Goal: Feedback & Contribution: Leave review/rating

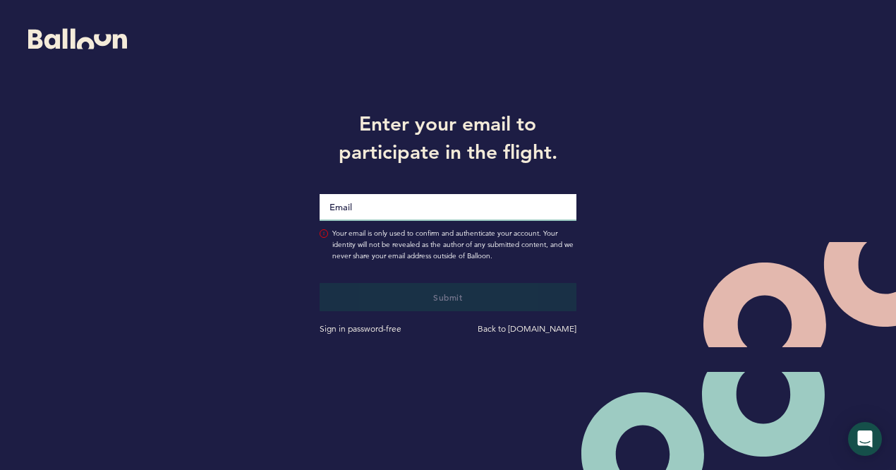
click at [543, 214] on input "Email" at bounding box center [448, 207] width 256 height 27
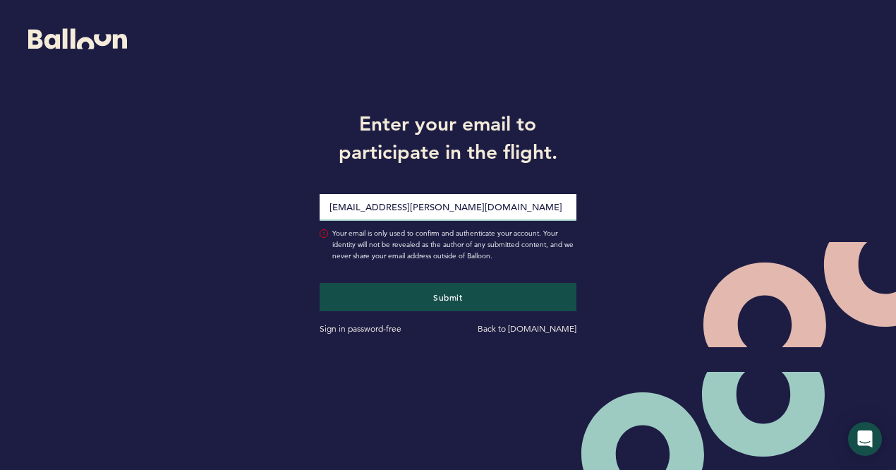
type input "[EMAIL_ADDRESS][PERSON_NAME][DOMAIN_NAME]"
click at [320, 283] on button "Submit" at bounding box center [448, 297] width 256 height 28
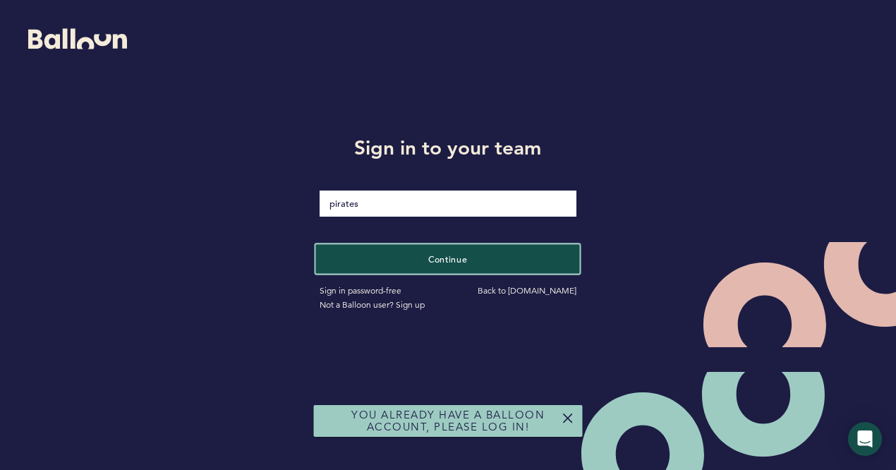
click at [405, 253] on button "Continue" at bounding box center [448, 258] width 264 height 29
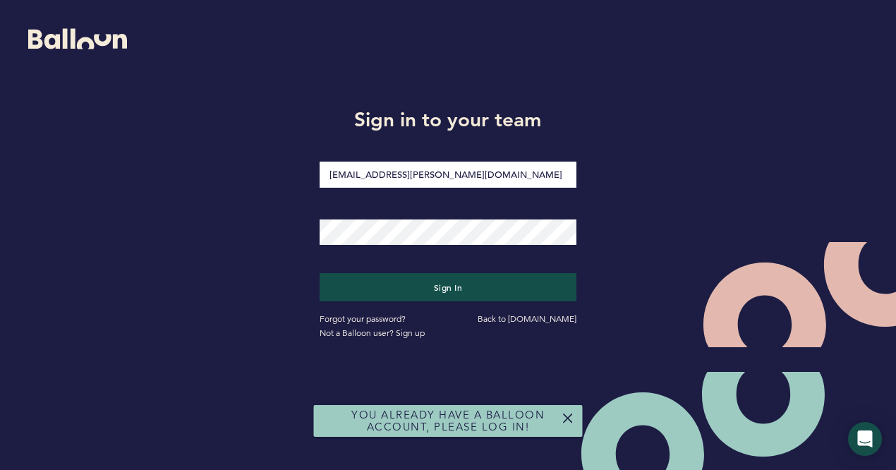
click at [448, 270] on div "Sign in" at bounding box center [447, 276] width 277 height 49
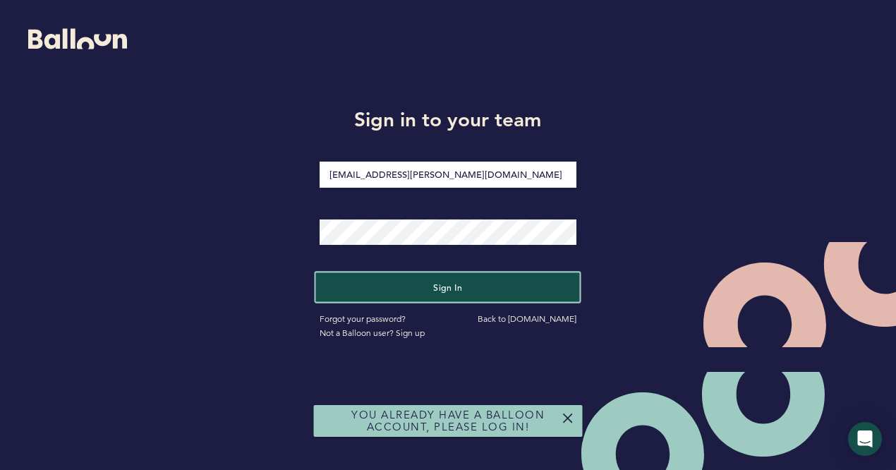
click at [447, 280] on button "Sign in" at bounding box center [448, 286] width 264 height 29
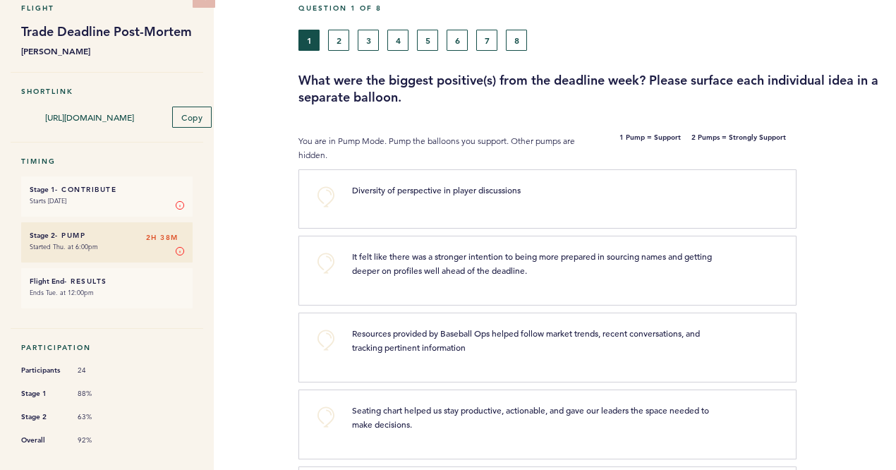
scroll to position [69, 0]
click at [328, 263] on button "+0" at bounding box center [326, 262] width 28 height 28
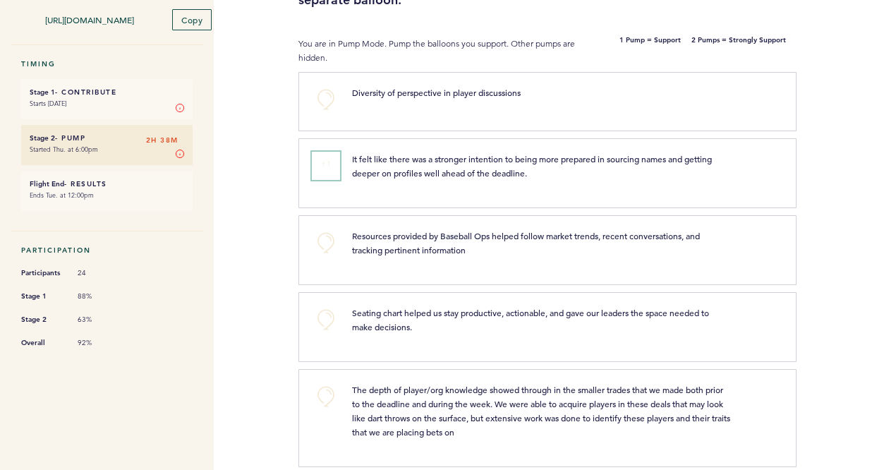
scroll to position [167, 0]
click at [327, 247] on button "+0" at bounding box center [326, 242] width 28 height 28
click at [327, 247] on button "+1" at bounding box center [326, 242] width 28 height 28
click at [330, 306] on button "+0" at bounding box center [326, 319] width 28 height 28
click at [330, 306] on button "+1" at bounding box center [326, 319] width 28 height 28
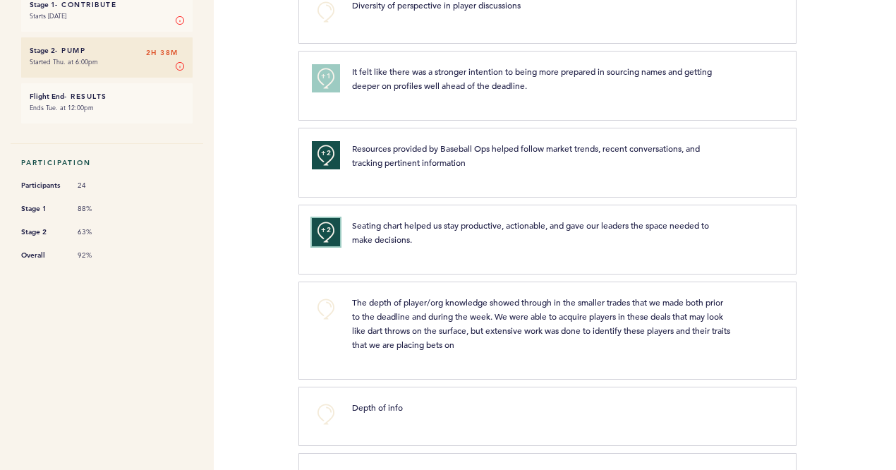
scroll to position [254, 0]
click at [330, 306] on button "+0" at bounding box center [326, 308] width 28 height 28
click at [330, 306] on span "+1" at bounding box center [326, 306] width 10 height 14
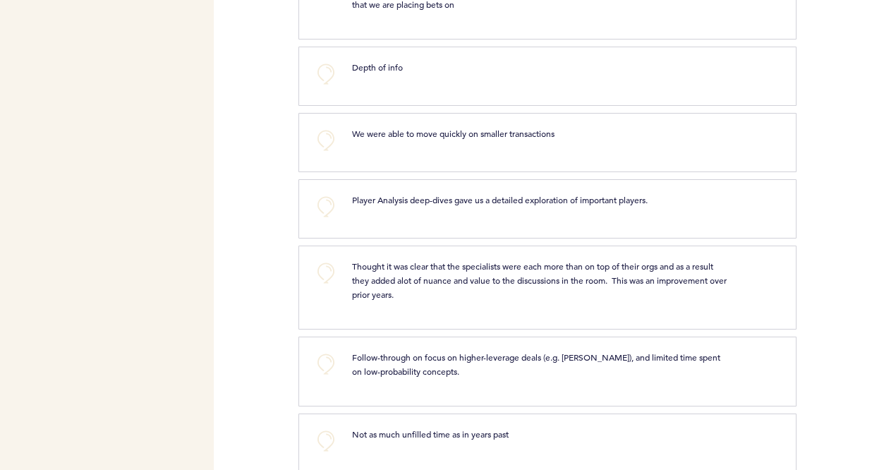
scroll to position [595, 0]
click at [324, 276] on button "+0" at bounding box center [326, 272] width 28 height 28
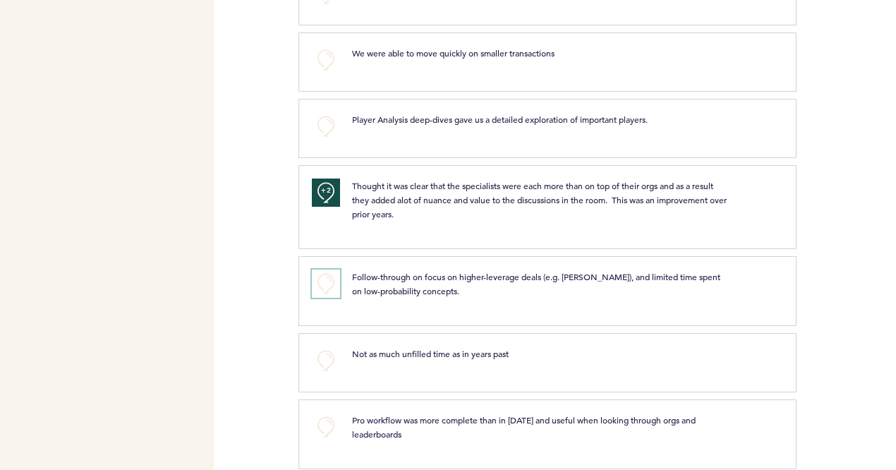
click at [324, 276] on button "+0" at bounding box center [326, 284] width 28 height 28
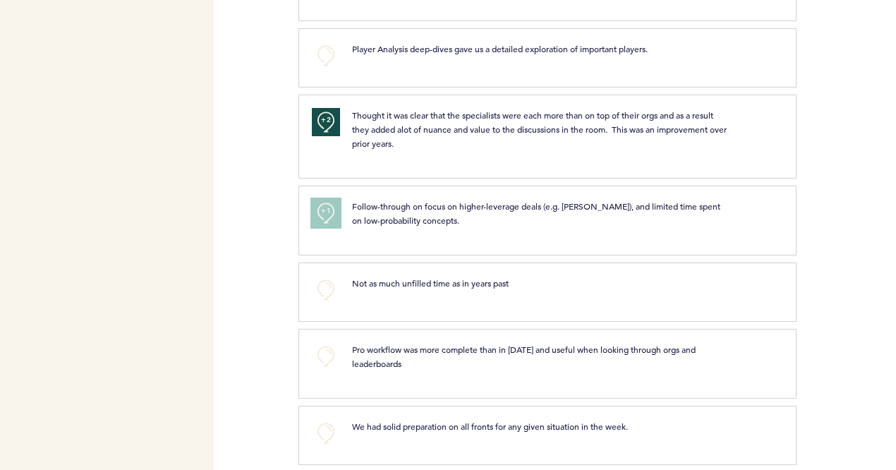
scroll to position [757, 0]
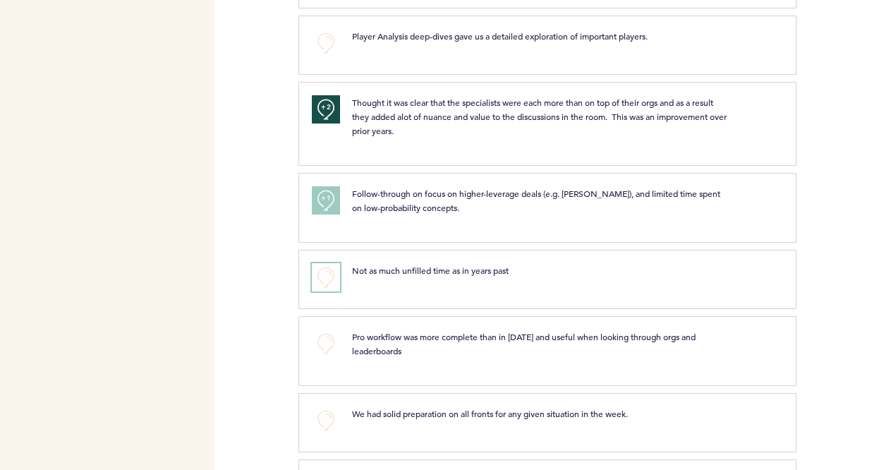
click at [324, 276] on button "+0" at bounding box center [326, 277] width 28 height 28
click at [324, 276] on span "+1" at bounding box center [326, 275] width 10 height 14
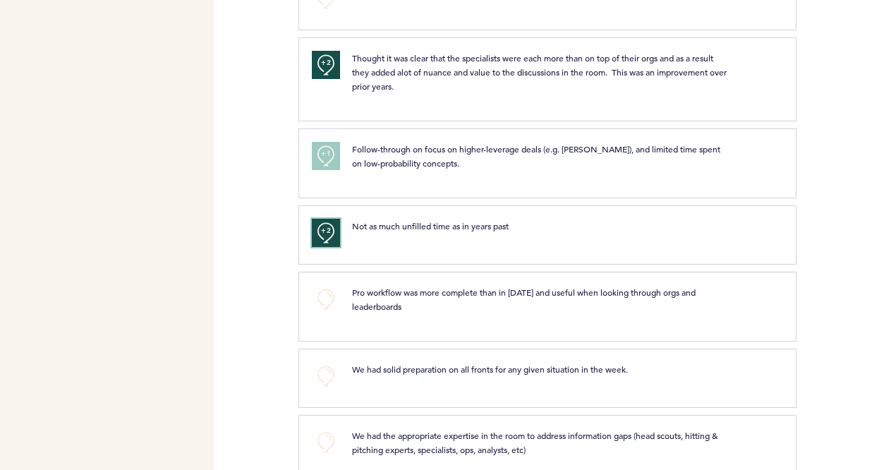
scroll to position [802, 0]
click at [324, 276] on div "+0 Pro workflow was more complete than in [DATE] and useful when looking throug…" at bounding box center [548, 306] width 498 height 70
click at [325, 289] on button "+0" at bounding box center [326, 298] width 28 height 28
click at [325, 289] on span "+1" at bounding box center [326, 296] width 10 height 14
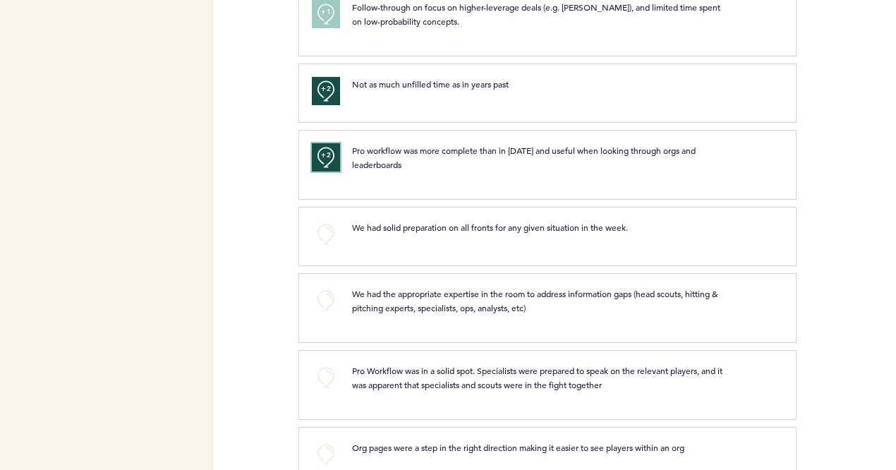
scroll to position [954, 0]
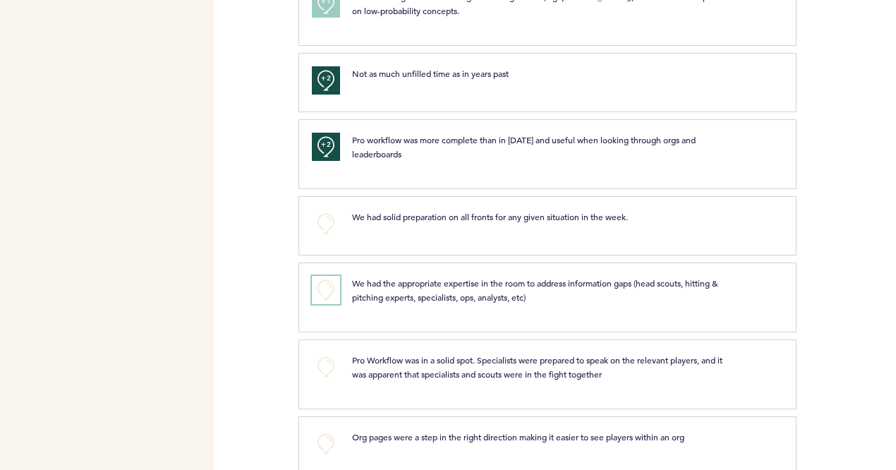
click at [325, 289] on button "+0" at bounding box center [326, 290] width 28 height 28
click at [325, 289] on button "+1" at bounding box center [326, 290] width 28 height 28
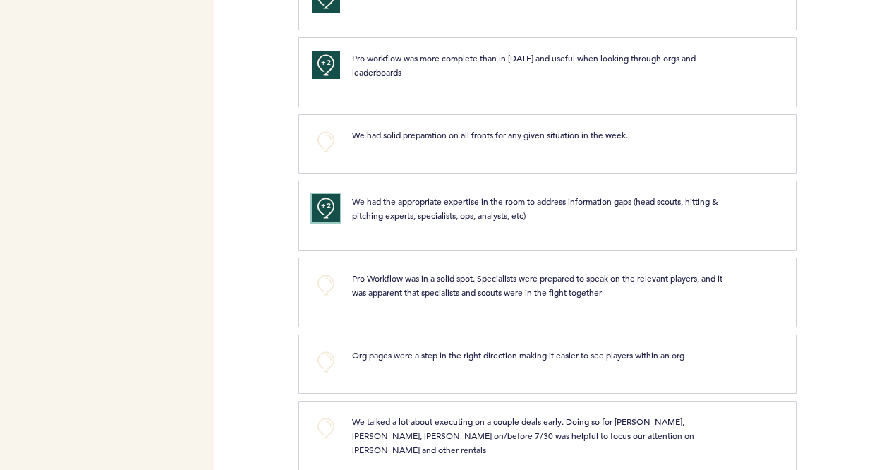
scroll to position [1040, 0]
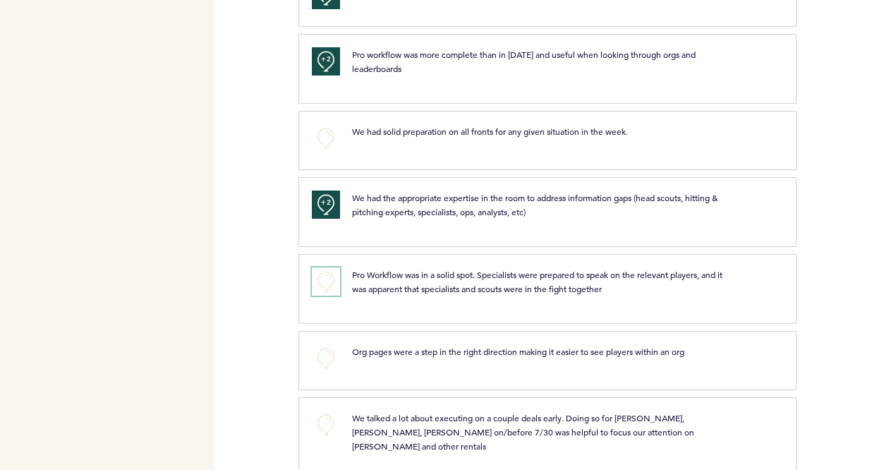
click at [325, 275] on button "+0" at bounding box center [326, 281] width 28 height 28
click at [325, 275] on span "+1" at bounding box center [326, 279] width 10 height 14
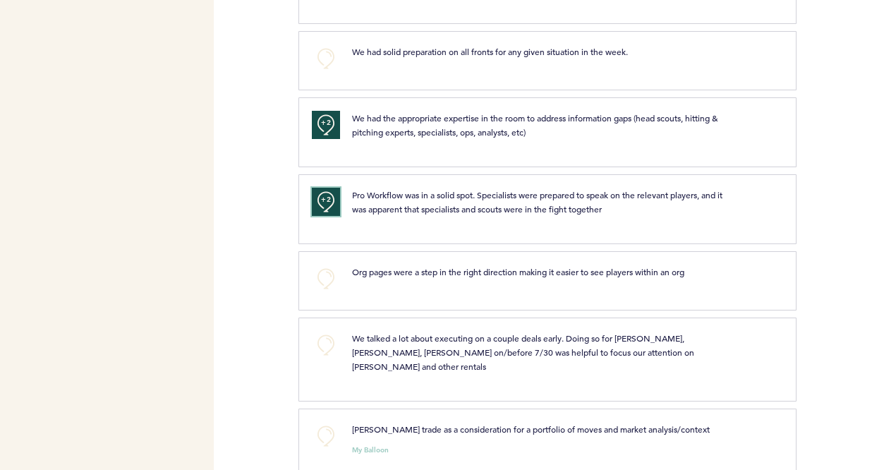
scroll to position [1120, 0]
click at [325, 275] on button "+0" at bounding box center [326, 278] width 28 height 28
click at [325, 275] on span "+1" at bounding box center [326, 276] width 10 height 14
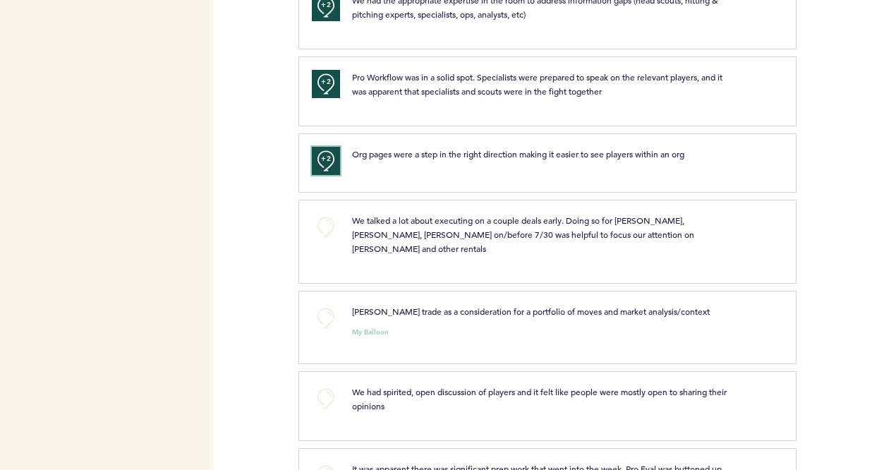
scroll to position [1247, 0]
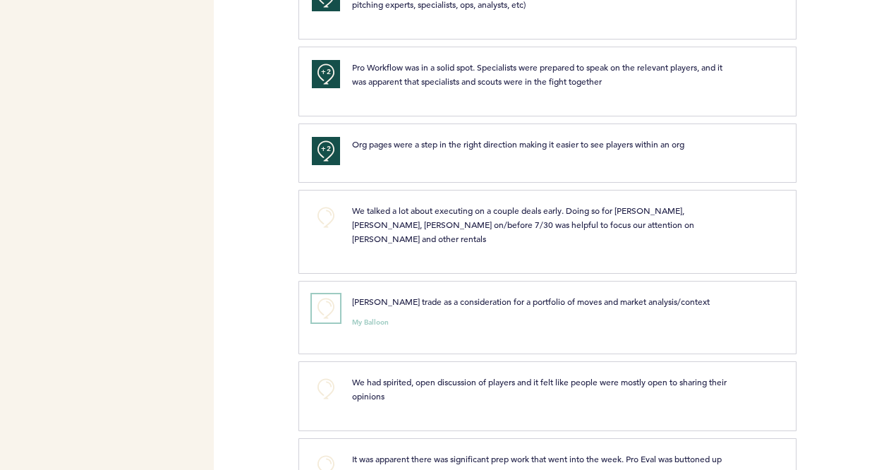
click at [323, 294] on button "+0" at bounding box center [326, 308] width 28 height 28
click at [323, 299] on span "+1" at bounding box center [326, 306] width 10 height 14
click at [322, 299] on span "+1" at bounding box center [326, 306] width 10 height 14
click at [320, 216] on button "+0" at bounding box center [326, 217] width 28 height 28
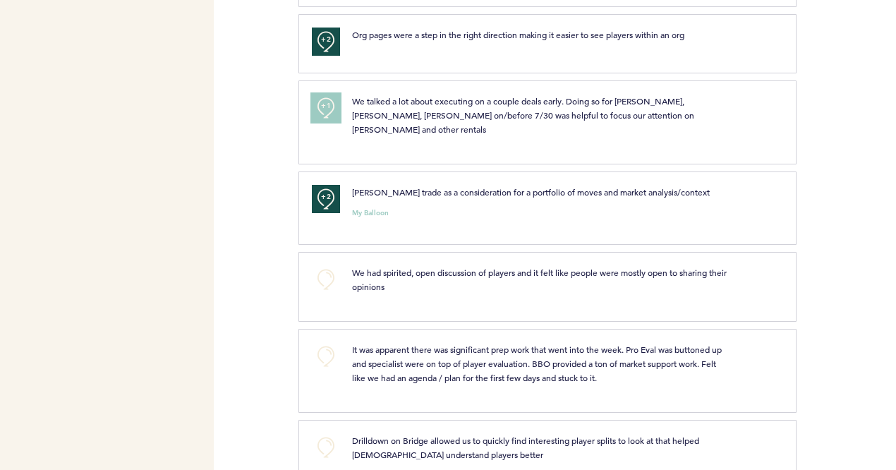
scroll to position [1357, 0]
click at [325, 265] on button "+0" at bounding box center [326, 279] width 28 height 28
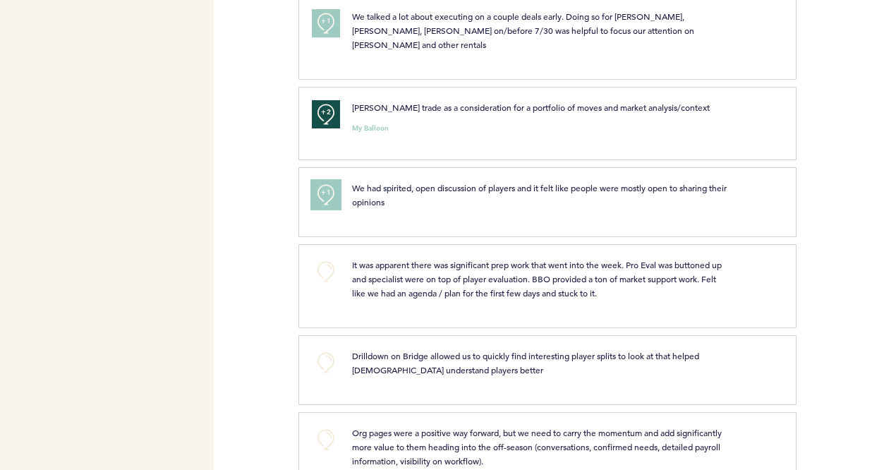
scroll to position [1443, 0]
click at [325, 256] on button "+0" at bounding box center [326, 270] width 28 height 28
click at [325, 261] on span "+1" at bounding box center [326, 268] width 10 height 14
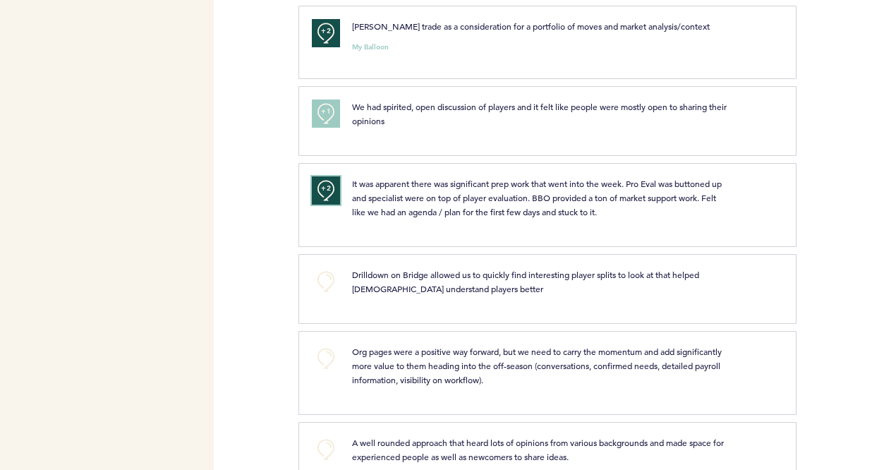
scroll to position [1524, 0]
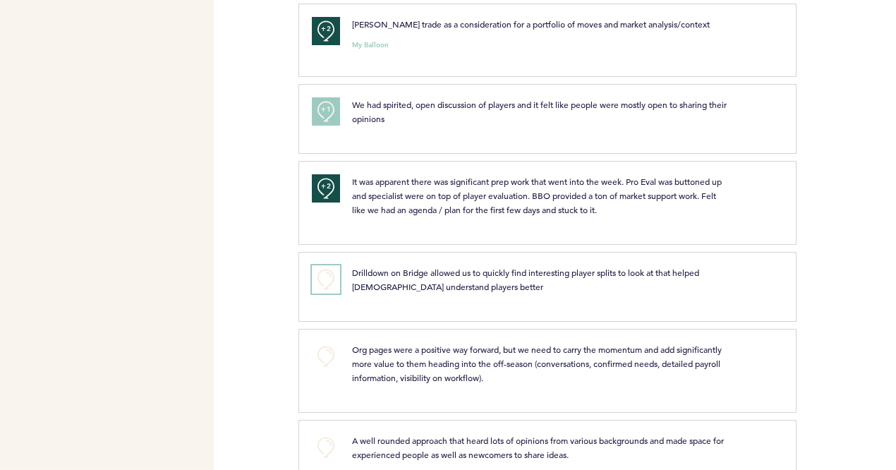
click at [325, 265] on button "+0" at bounding box center [326, 279] width 28 height 28
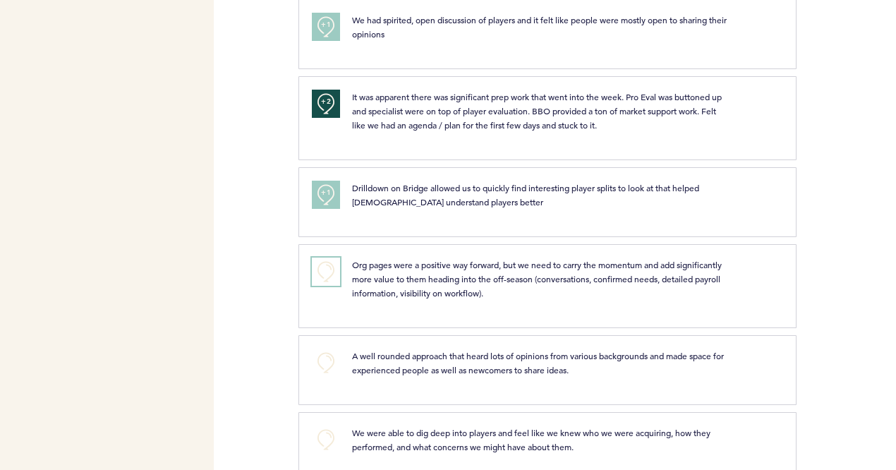
click at [325, 258] on button "+0" at bounding box center [326, 272] width 28 height 28
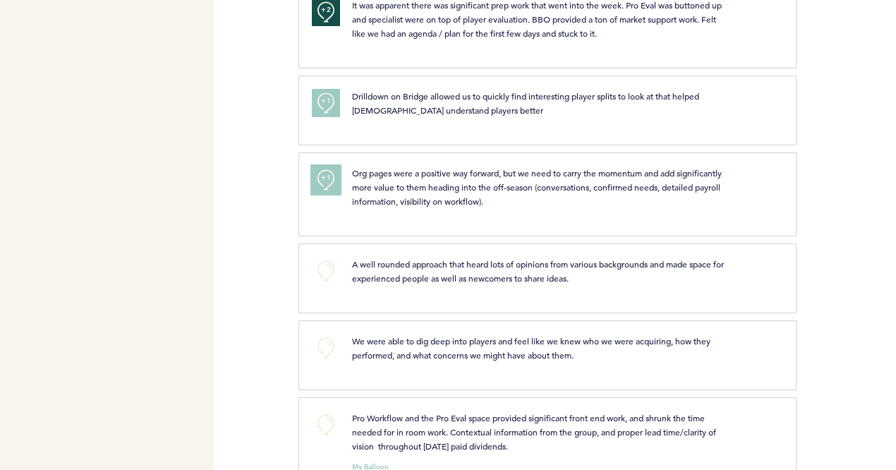
scroll to position [1702, 0]
click at [311, 165] on div "+1" at bounding box center [321, 191] width 40 height 53
click at [320, 165] on button "+1" at bounding box center [326, 179] width 28 height 28
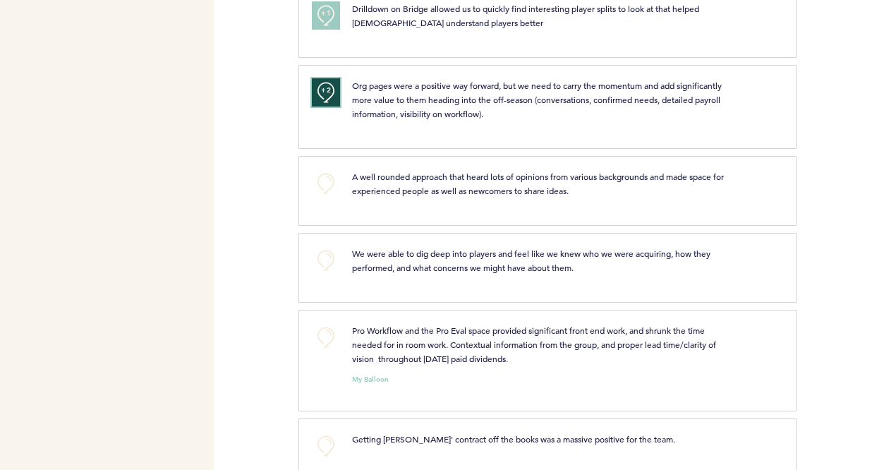
scroll to position [1789, 0]
click at [318, 323] on button "+0" at bounding box center [326, 337] width 28 height 28
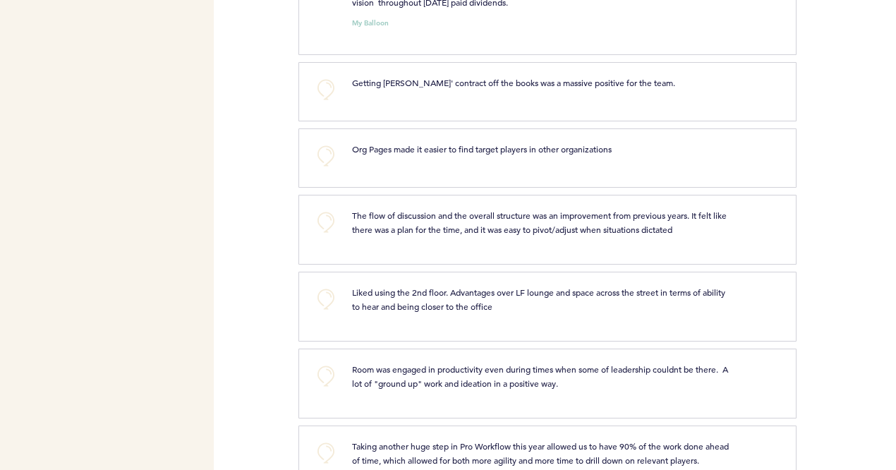
scroll to position [2145, 0]
click at [313, 207] on button "+0" at bounding box center [326, 221] width 28 height 28
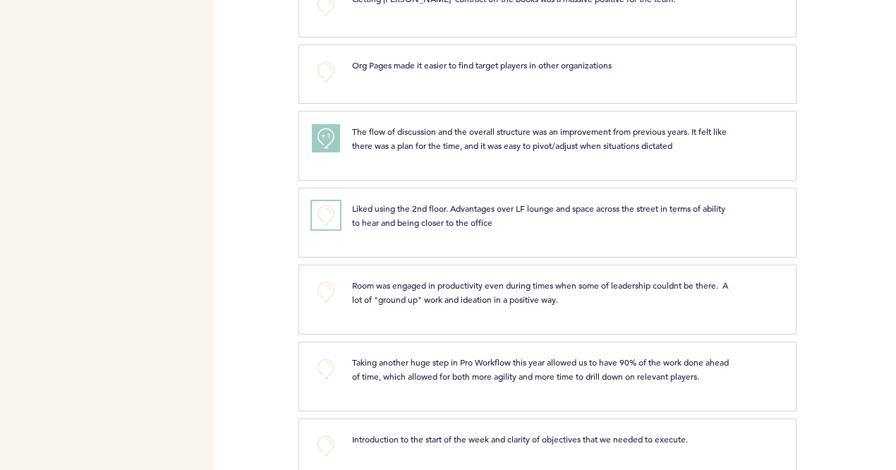
click at [313, 201] on button "+0" at bounding box center [326, 215] width 28 height 28
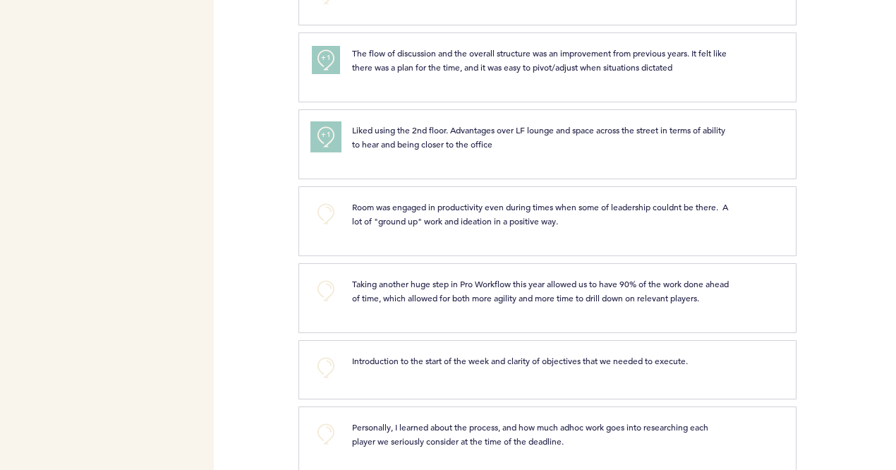
scroll to position [2309, 0]
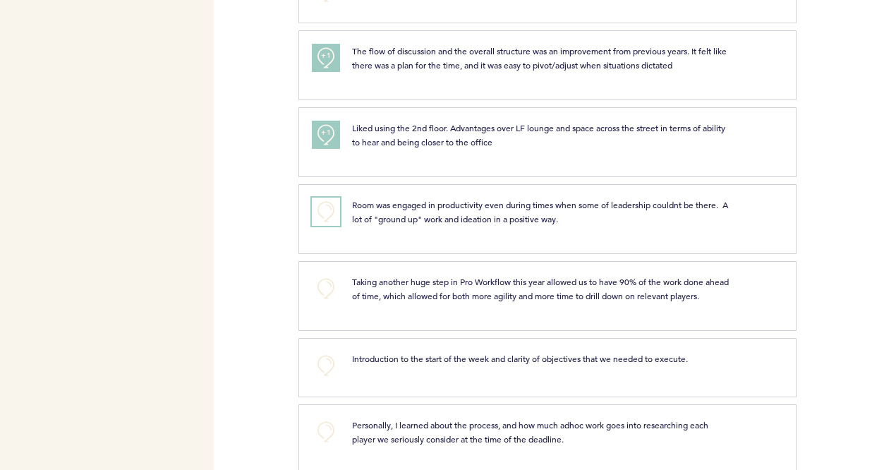
click at [313, 198] on button "+0" at bounding box center [326, 212] width 28 height 28
click at [313, 198] on button "+1" at bounding box center [326, 212] width 28 height 28
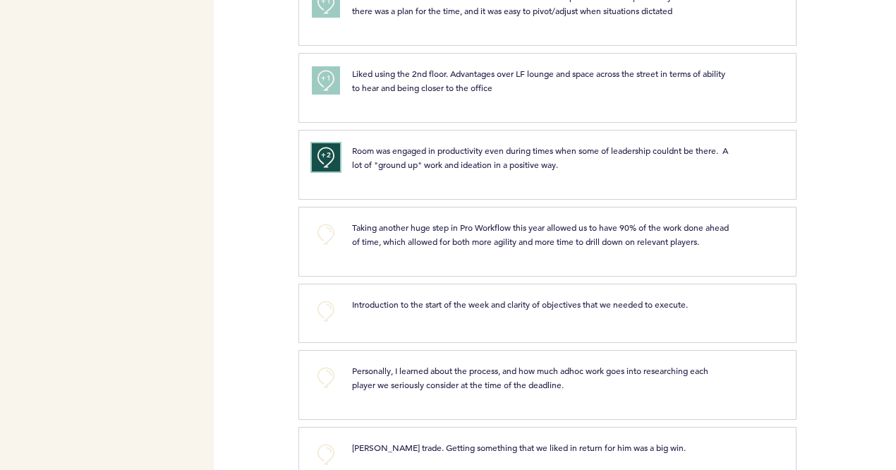
scroll to position [2364, 0]
click at [313, 219] on button "+0" at bounding box center [326, 233] width 28 height 28
click at [313, 219] on button "+1" at bounding box center [326, 233] width 28 height 28
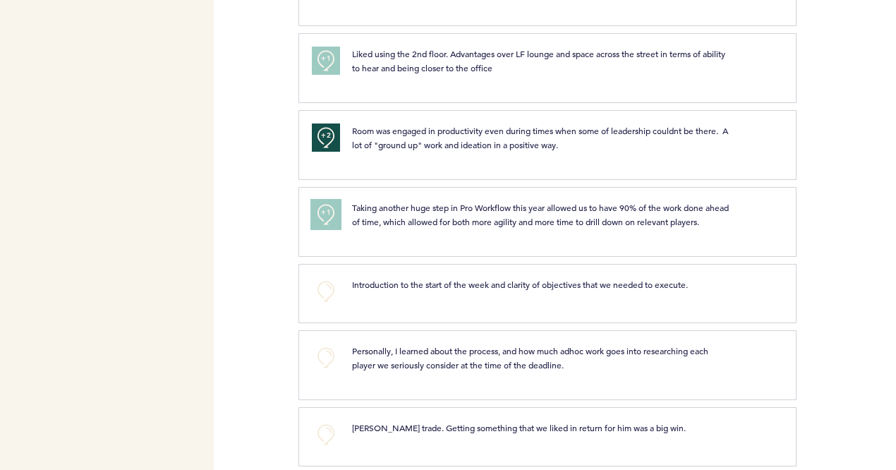
scroll to position [2384, 0]
click at [313, 200] on button "+1" at bounding box center [326, 214] width 28 height 28
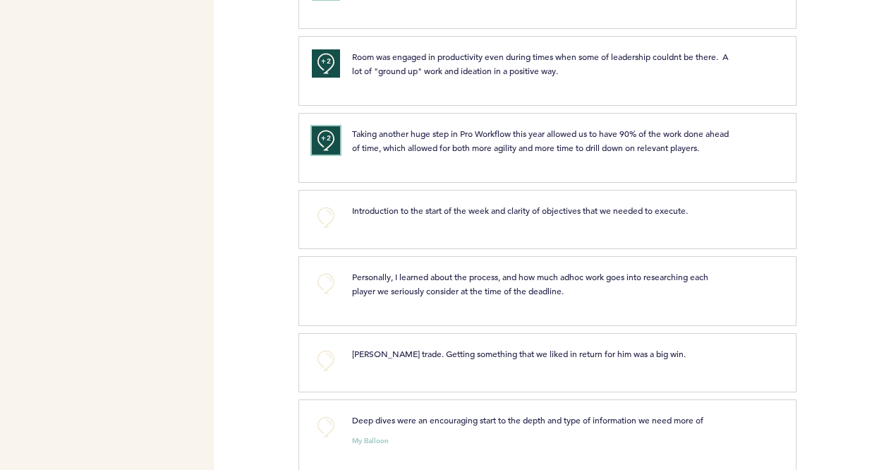
scroll to position [2464, 0]
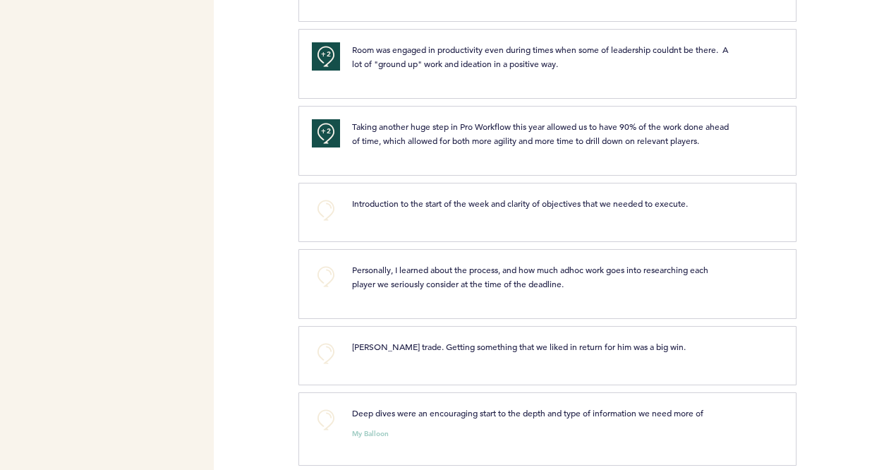
click at [284, 231] on div "Flights Pirates [EMAIL_ADDRESS][PERSON_NAME][DOMAIN_NAME] Team Domain: pirates …" at bounding box center [448, 235] width 896 height 470
click at [319, 263] on button "+0" at bounding box center [326, 277] width 28 height 28
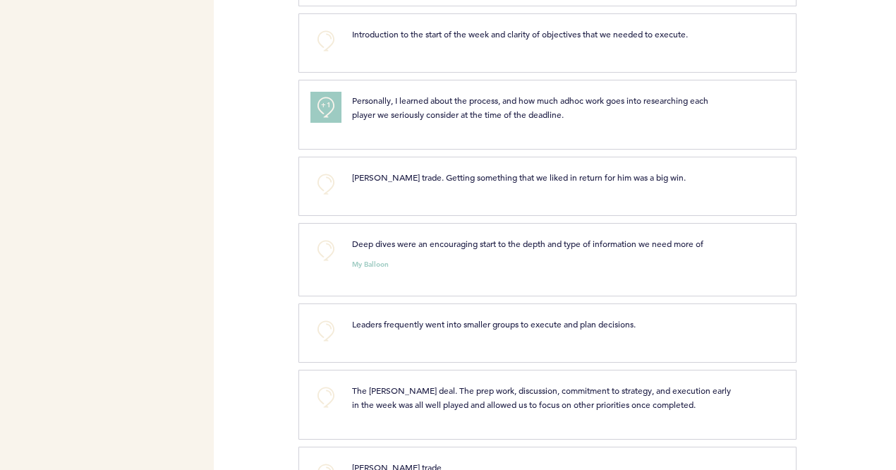
scroll to position [2635, 0]
click at [318, 236] on button "+0" at bounding box center [326, 250] width 28 height 28
click at [318, 236] on button "+1" at bounding box center [326, 250] width 28 height 28
click at [318, 236] on button "+2" at bounding box center [326, 250] width 28 height 28
click at [318, 236] on button "+0" at bounding box center [326, 250] width 28 height 28
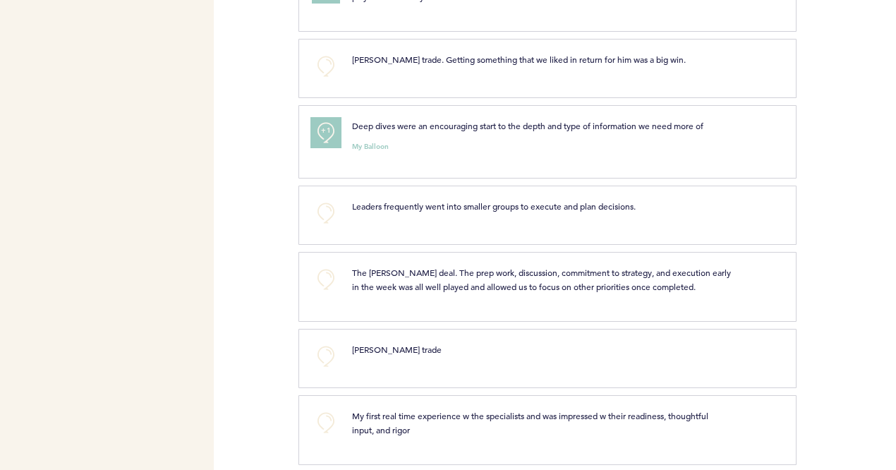
scroll to position [2766, 0]
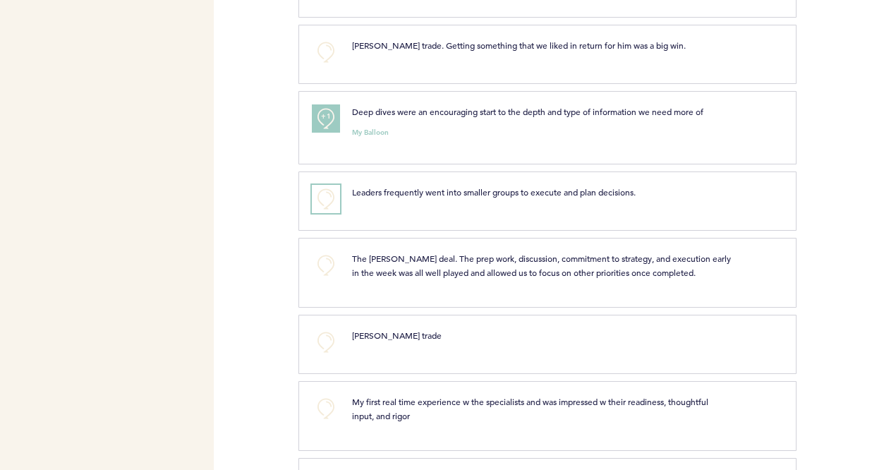
click at [322, 185] on button "+0" at bounding box center [326, 199] width 28 height 28
click at [322, 190] on span "+1" at bounding box center [326, 197] width 10 height 14
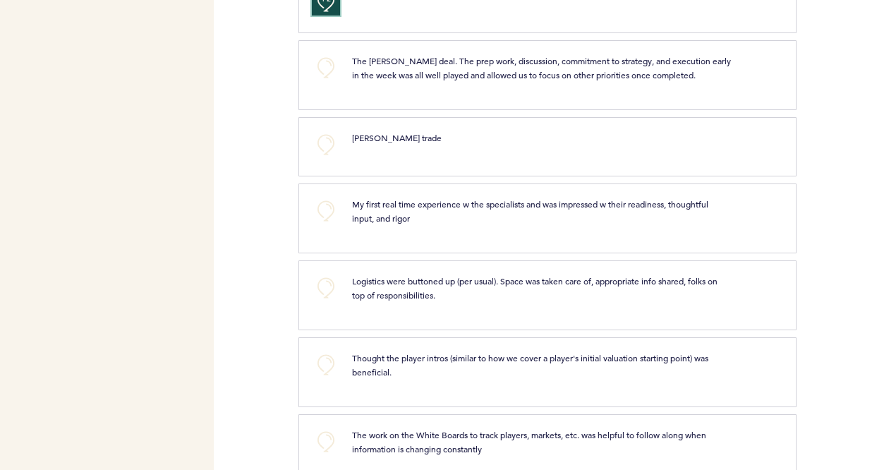
scroll to position [2966, 0]
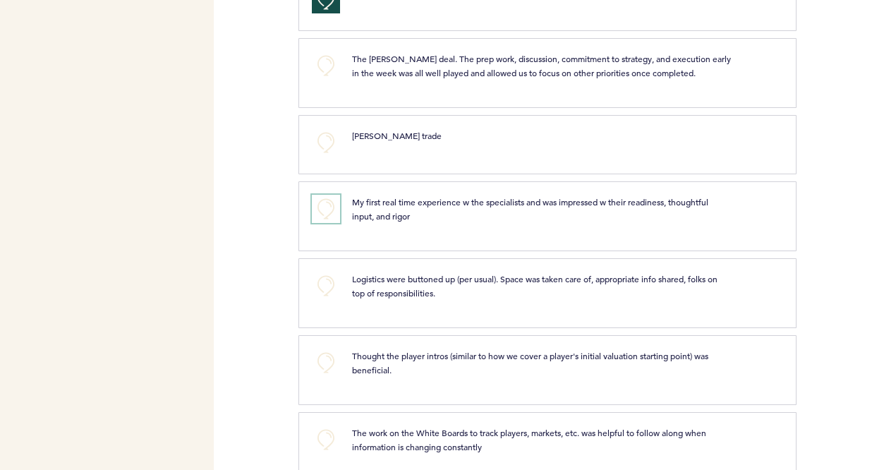
click at [322, 195] on button "+0" at bounding box center [326, 209] width 28 height 28
click at [322, 195] on button "+1" at bounding box center [326, 209] width 28 height 28
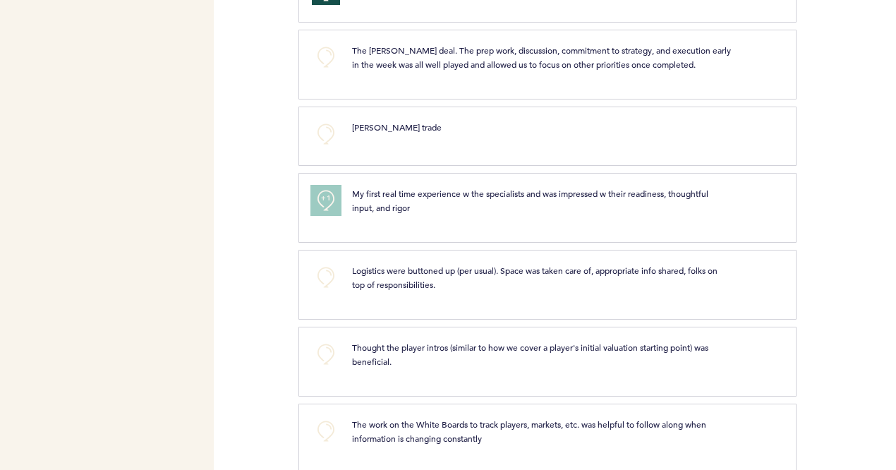
scroll to position [2978, 0]
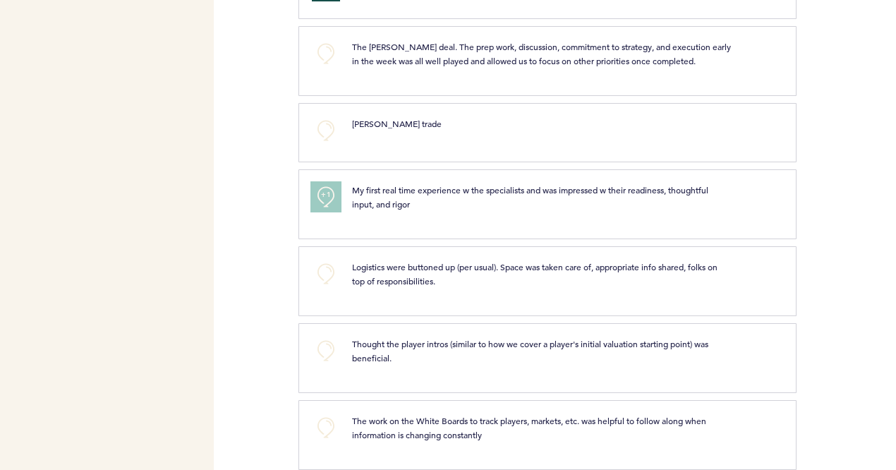
click at [322, 188] on span "+1" at bounding box center [326, 195] width 10 height 14
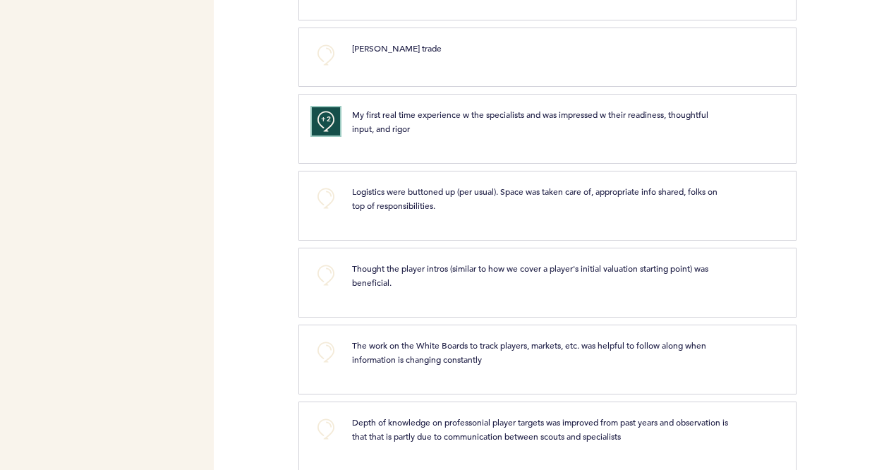
scroll to position [3058, 0]
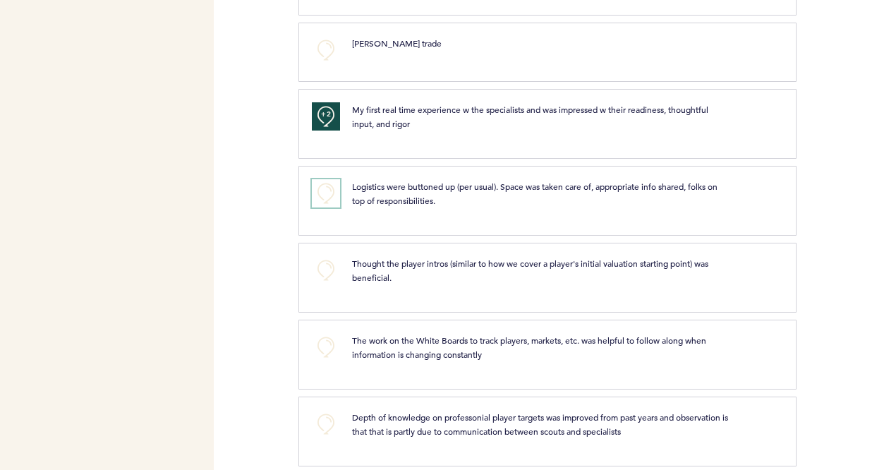
click at [322, 179] on button "+0" at bounding box center [326, 193] width 28 height 28
click at [322, 184] on span "+1" at bounding box center [326, 191] width 10 height 14
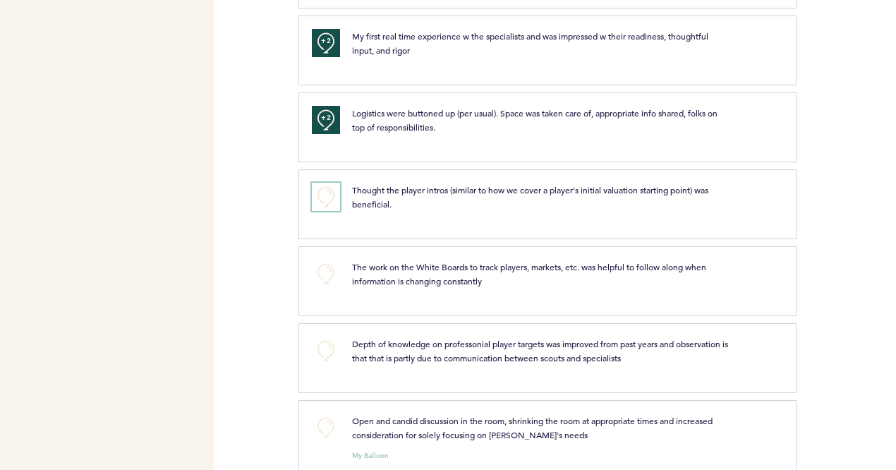
click at [322, 183] on button "+0" at bounding box center [326, 197] width 28 height 28
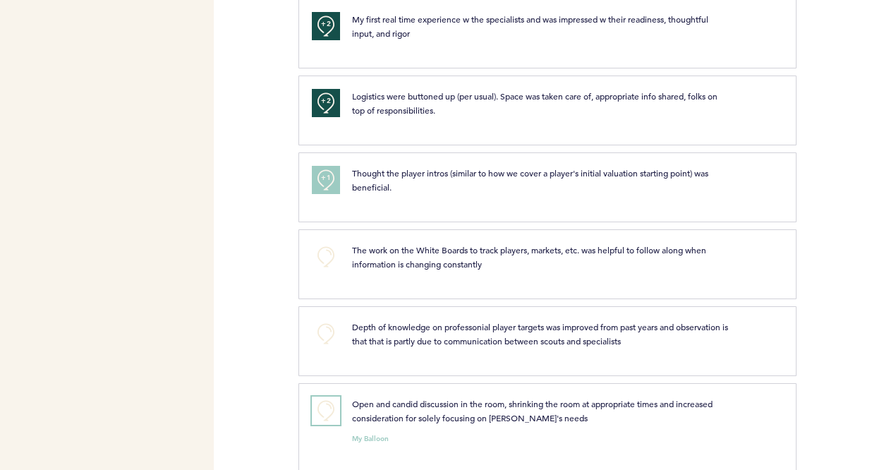
click at [326, 397] on button "+0" at bounding box center [326, 411] width 28 height 28
click at [326, 402] on span "+1" at bounding box center [326, 409] width 10 height 14
click at [327, 320] on button "+0" at bounding box center [326, 334] width 28 height 28
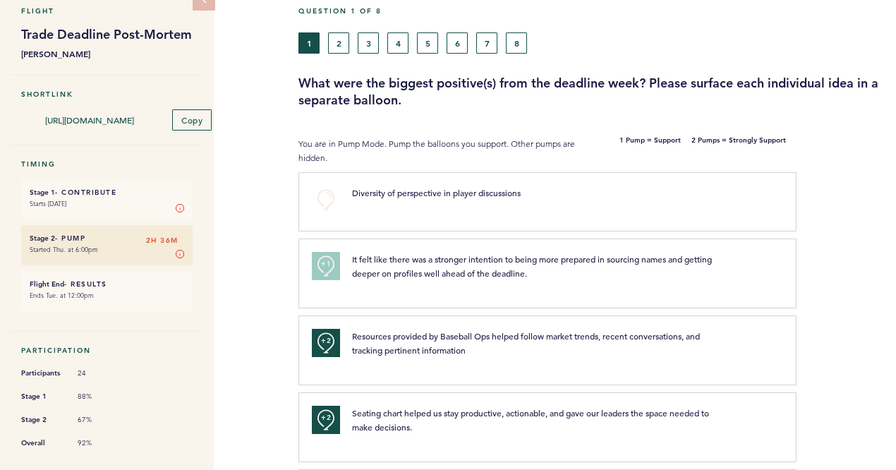
scroll to position [0, 0]
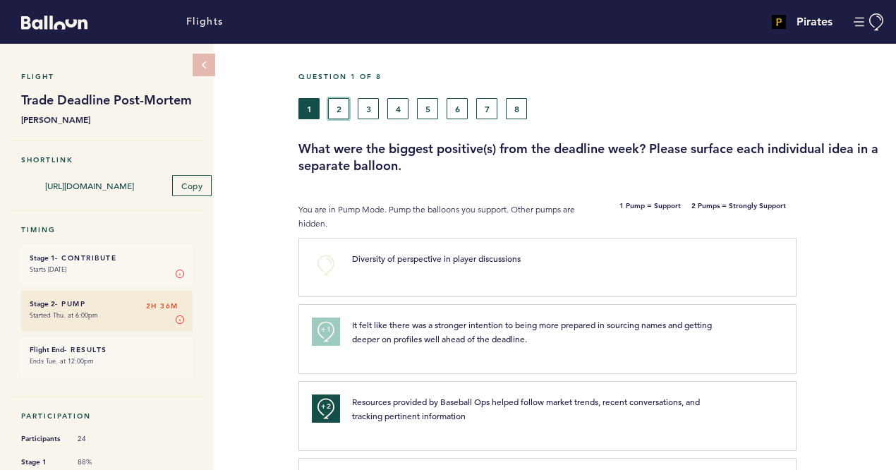
click at [343, 116] on button "2" at bounding box center [338, 108] width 21 height 21
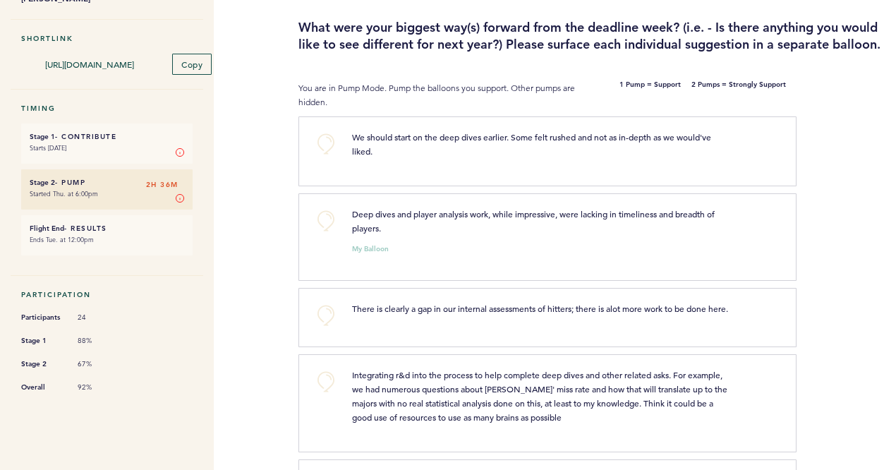
scroll to position [124, 0]
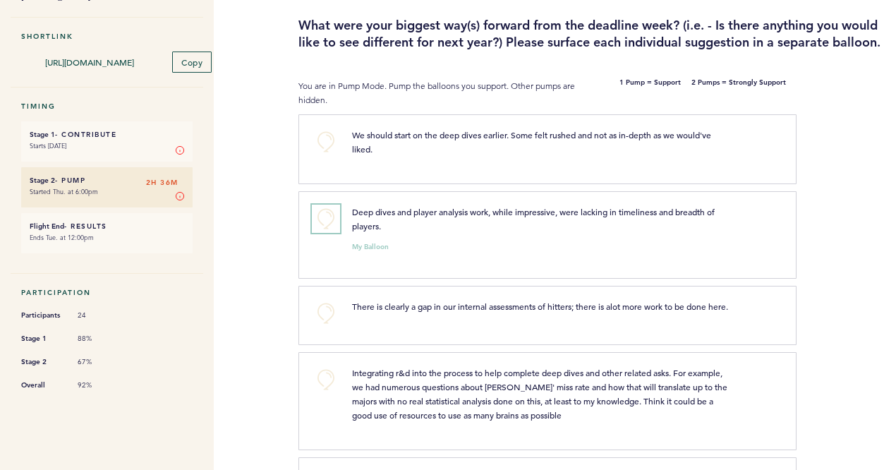
click at [332, 233] on button "+0" at bounding box center [326, 219] width 28 height 28
click at [332, 233] on button "+1" at bounding box center [326, 219] width 28 height 28
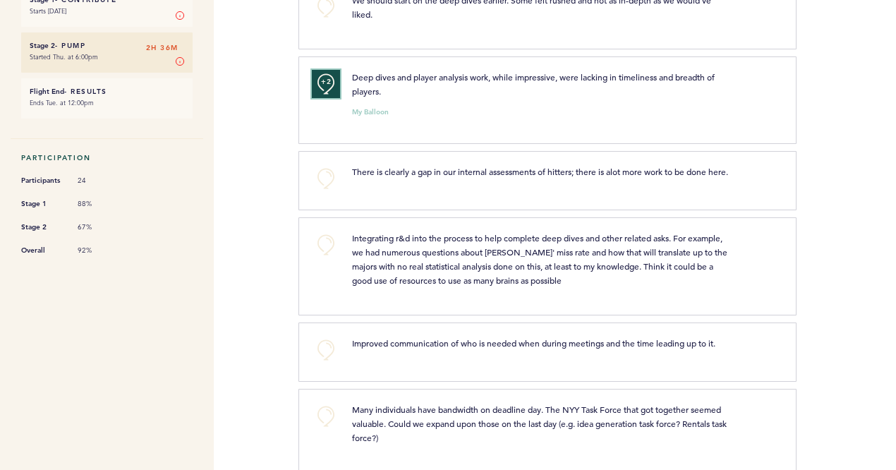
scroll to position [259, 0]
click at [336, 192] on button "+0" at bounding box center [326, 178] width 28 height 28
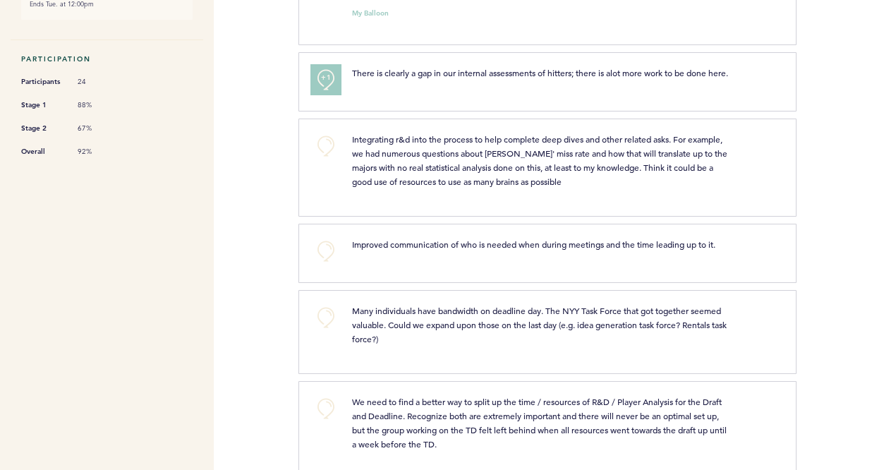
scroll to position [358, 0]
click at [327, 159] on button "+0" at bounding box center [326, 145] width 28 height 28
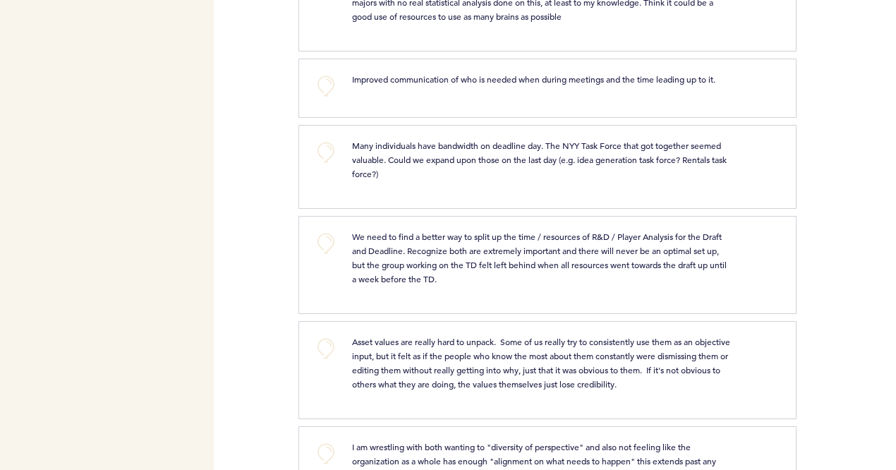
scroll to position [523, 0]
click at [327, 166] on button "+0" at bounding box center [326, 152] width 28 height 28
click at [327, 157] on span "+1" at bounding box center [326, 150] width 10 height 14
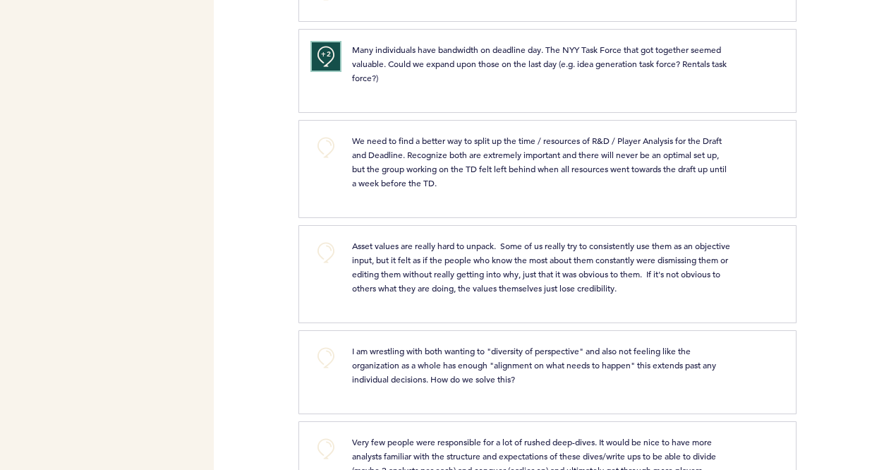
scroll to position [619, 0]
click at [327, 161] on button "+0" at bounding box center [326, 147] width 28 height 28
click at [327, 161] on button "+1" at bounding box center [326, 147] width 28 height 28
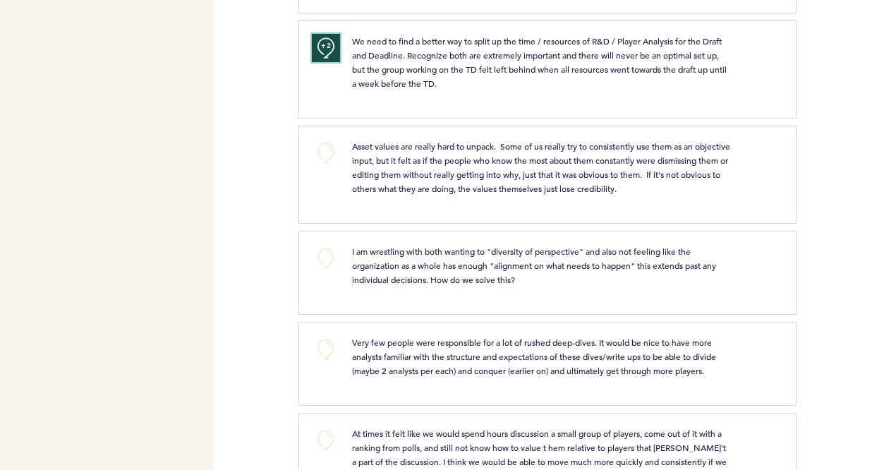
scroll to position [718, 0]
click at [327, 167] on button "+0" at bounding box center [326, 152] width 28 height 28
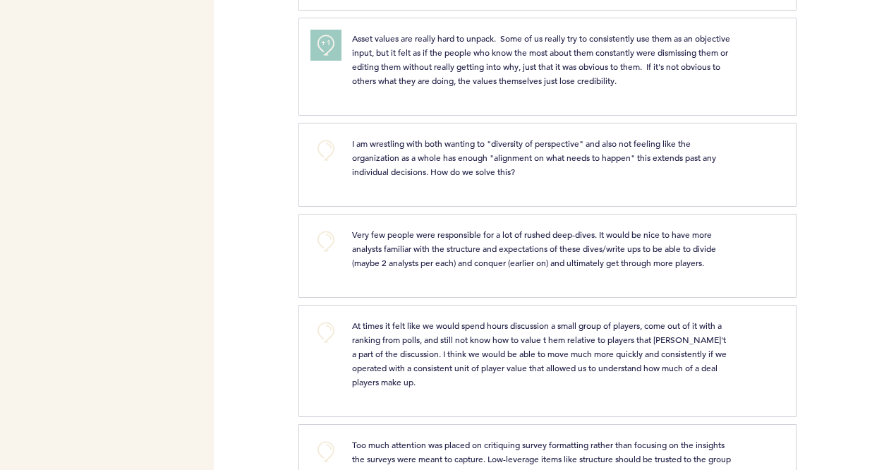
scroll to position [831, 0]
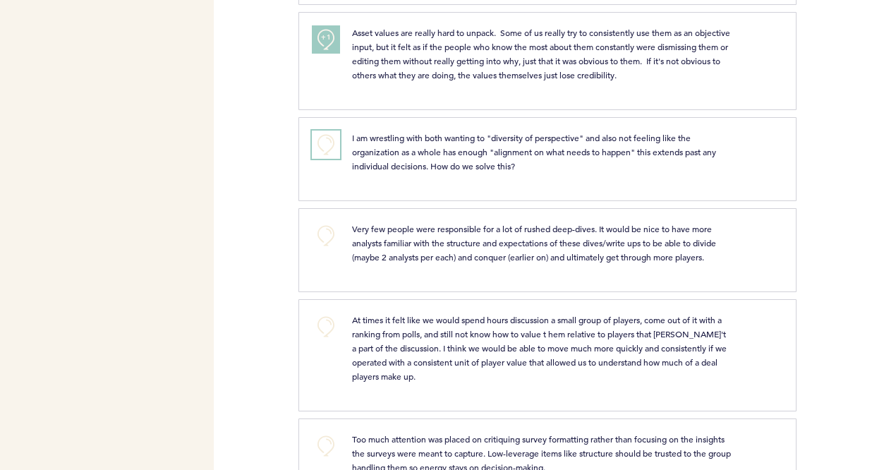
click at [325, 159] on button "+0" at bounding box center [326, 145] width 28 height 28
click at [325, 150] on span "+1" at bounding box center [326, 143] width 10 height 14
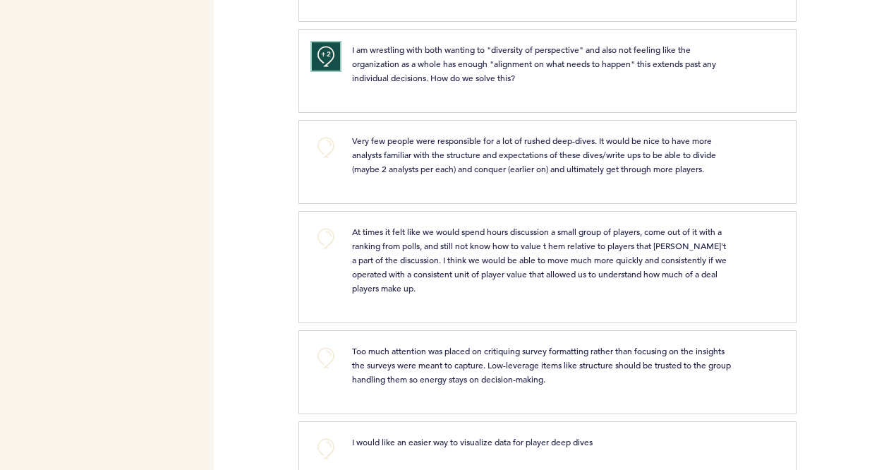
scroll to position [920, 0]
click at [325, 161] on button "+0" at bounding box center [326, 147] width 28 height 28
click at [325, 152] on span "+1" at bounding box center [326, 145] width 10 height 14
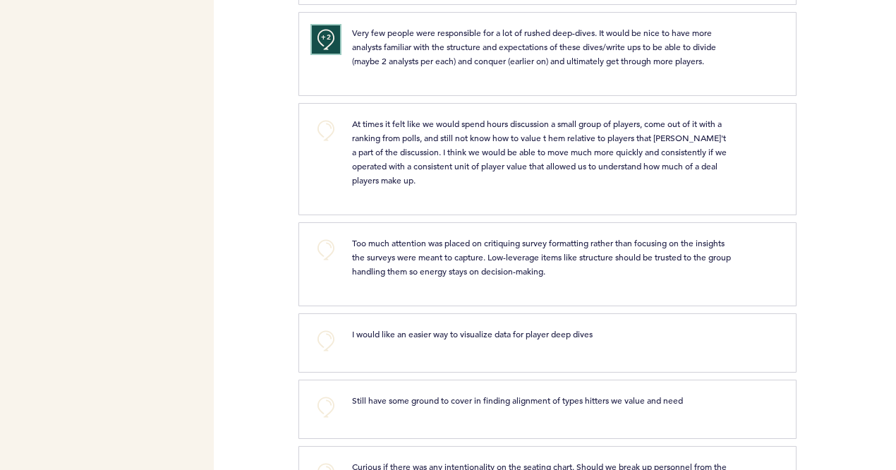
scroll to position [1028, 0]
click at [324, 144] on button "+0" at bounding box center [326, 130] width 28 height 28
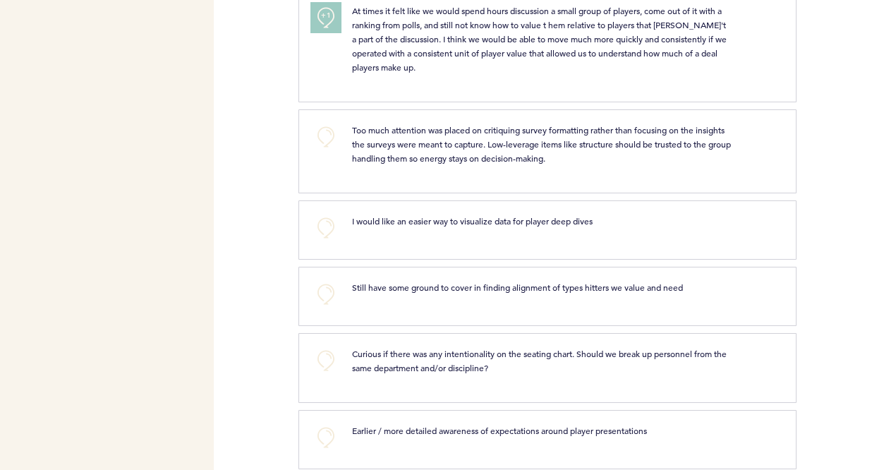
scroll to position [1143, 0]
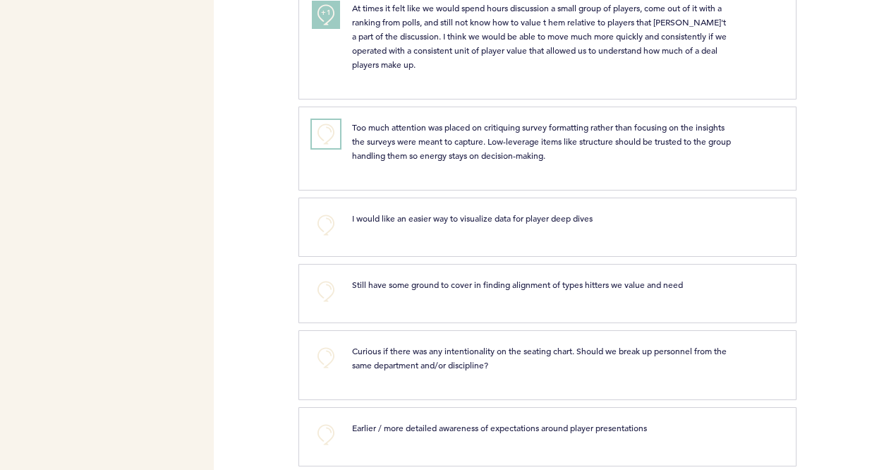
click at [324, 148] on button "+0" at bounding box center [326, 134] width 28 height 28
click at [324, 139] on span "+1" at bounding box center [326, 132] width 10 height 14
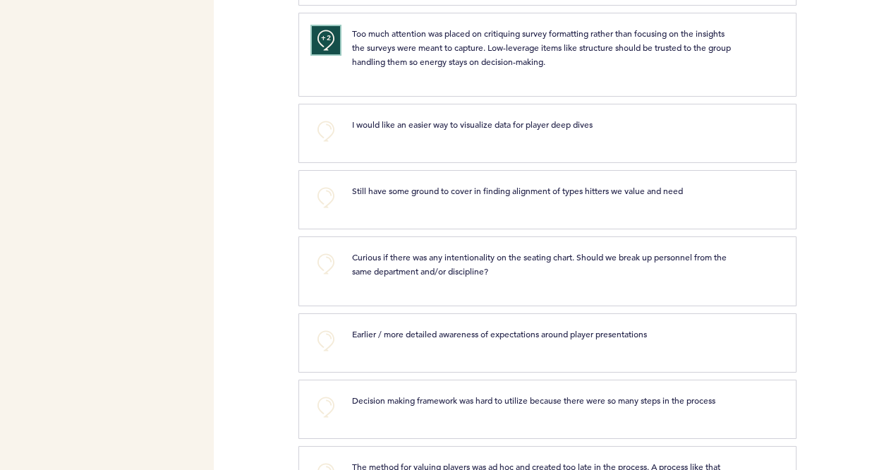
scroll to position [1238, 0]
click at [324, 145] on button "+0" at bounding box center [326, 130] width 28 height 28
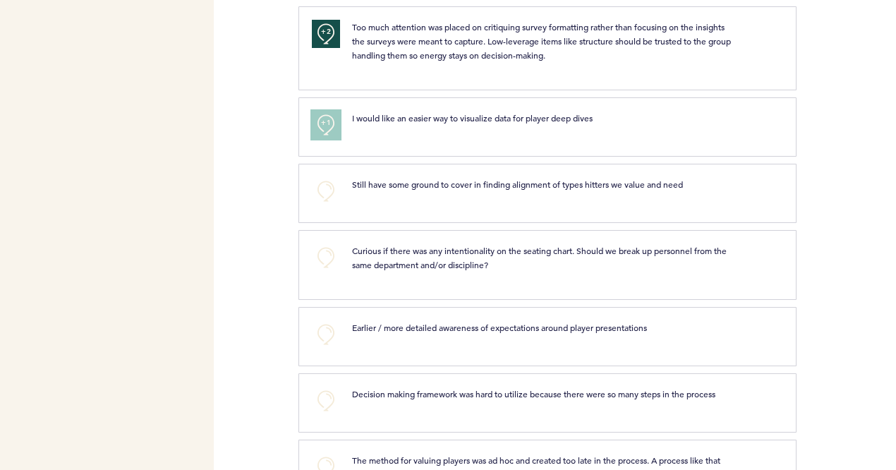
scroll to position [1244, 0]
click at [324, 138] on button "+1" at bounding box center [326, 124] width 28 height 28
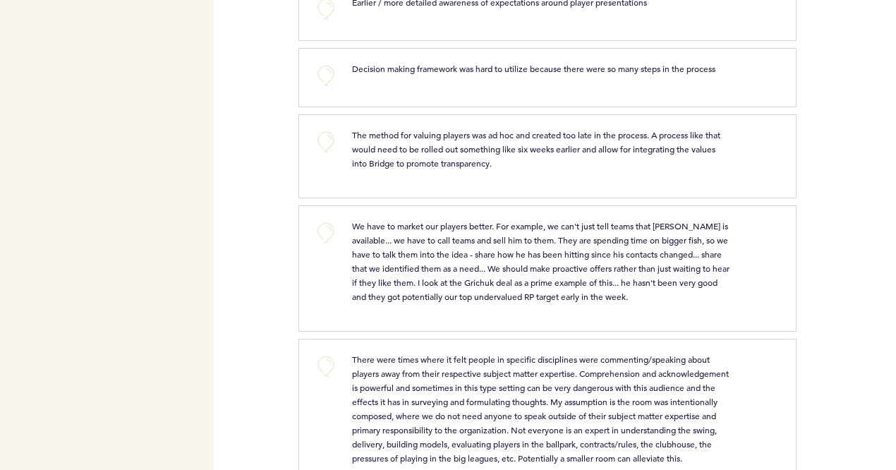
scroll to position [1571, 0]
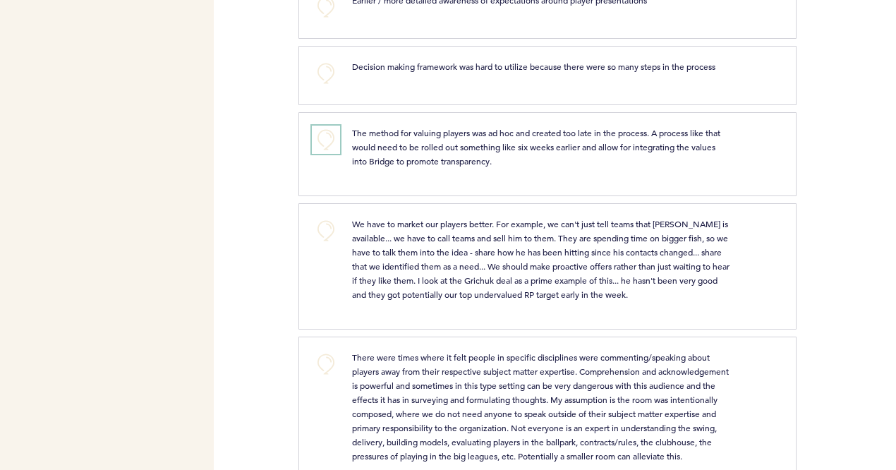
click at [324, 153] on button "+0" at bounding box center [326, 140] width 28 height 28
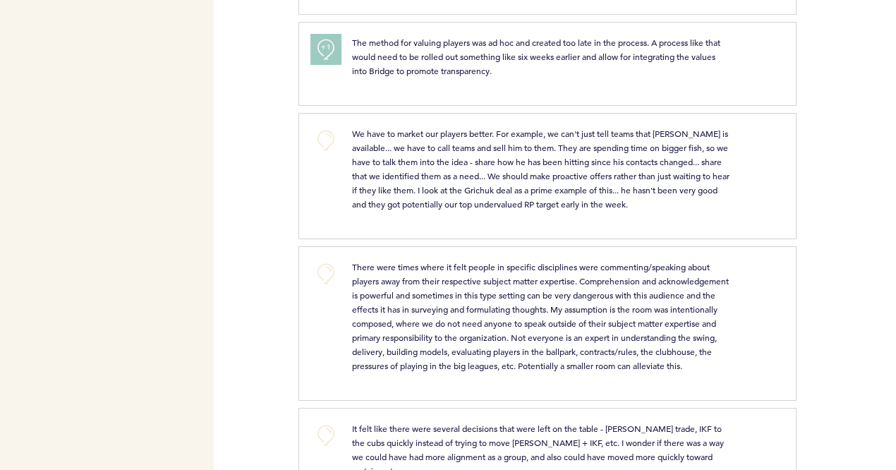
scroll to position [1667, 0]
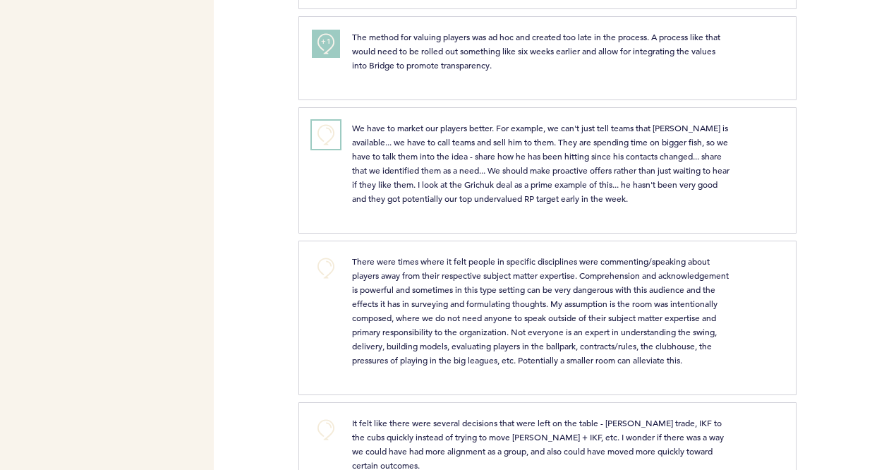
click at [324, 149] on button "+0" at bounding box center [326, 135] width 28 height 28
click at [324, 140] on span "+1" at bounding box center [326, 133] width 10 height 14
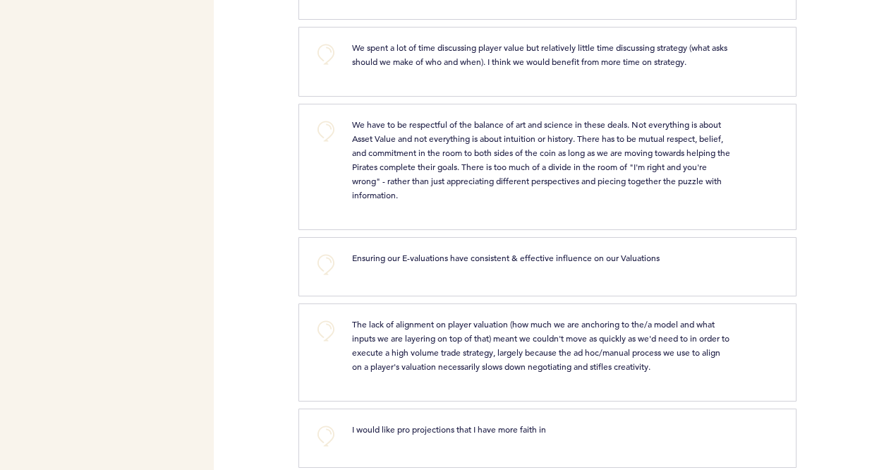
scroll to position [2224, 0]
click at [323, 134] on button "+0" at bounding box center [326, 132] width 28 height 28
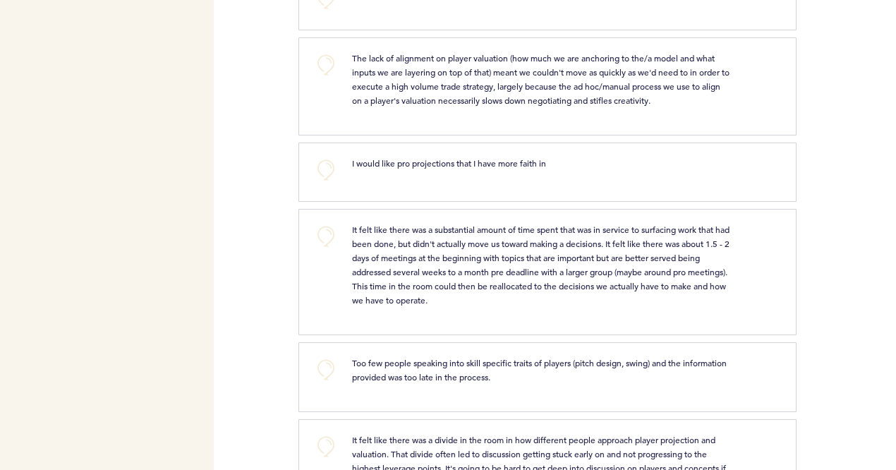
scroll to position [2492, 0]
click at [322, 183] on button "+0" at bounding box center [326, 169] width 28 height 28
click at [330, 78] on button "+0" at bounding box center [326, 63] width 28 height 28
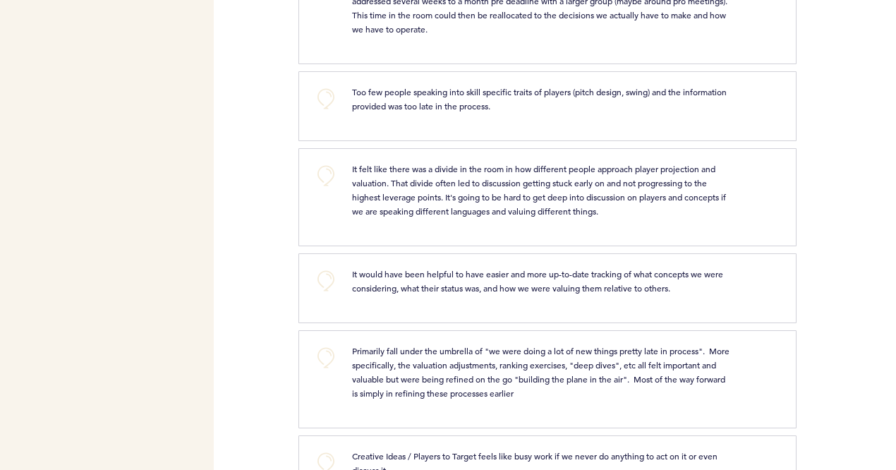
scroll to position [2771, 0]
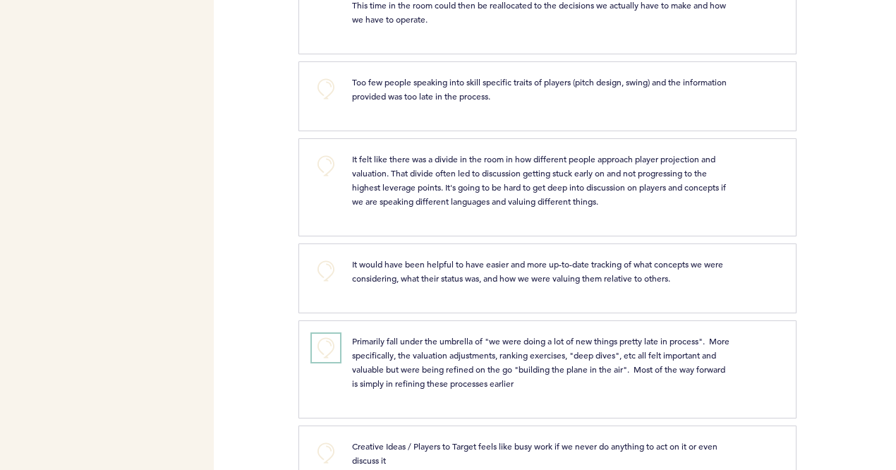
click at [325, 360] on button "+0" at bounding box center [326, 348] width 28 height 28
click at [325, 353] on span "+1" at bounding box center [326, 346] width 10 height 14
click at [325, 180] on button "+0" at bounding box center [326, 166] width 28 height 28
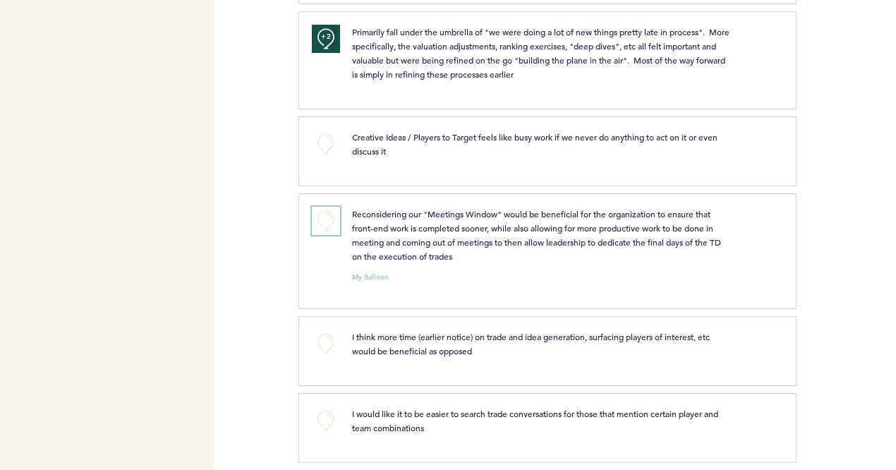
click at [322, 235] on button "+0" at bounding box center [326, 221] width 28 height 28
click at [322, 235] on button "+1" at bounding box center [326, 221] width 28 height 28
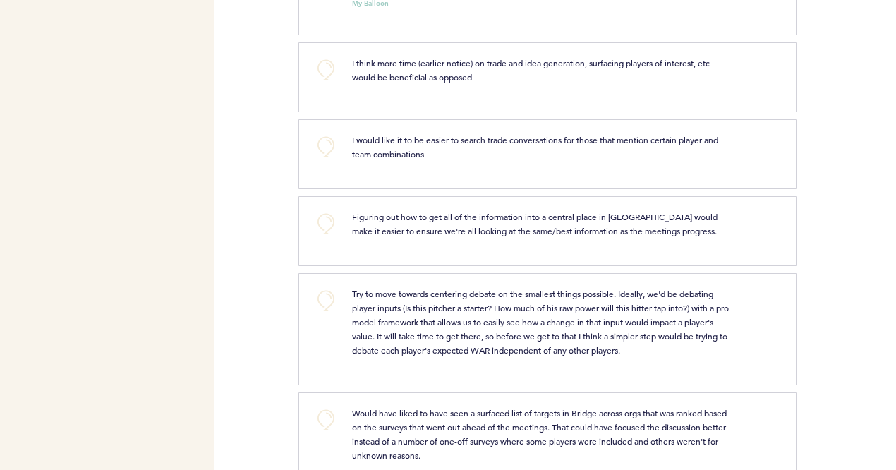
scroll to position [3370, 0]
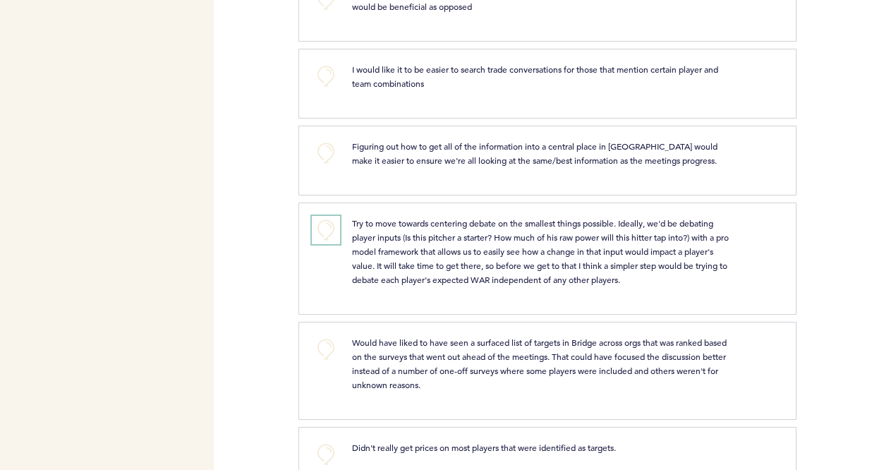
click at [322, 236] on button "+0" at bounding box center [326, 230] width 28 height 28
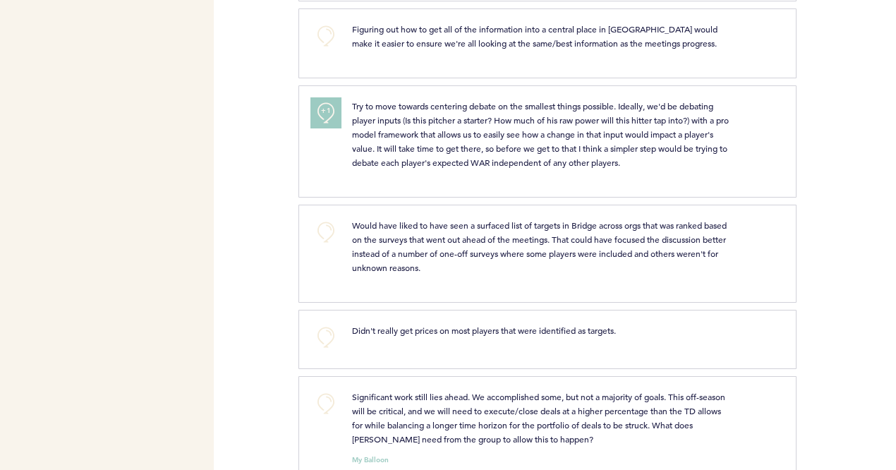
scroll to position [3543, 0]
click at [322, 236] on button "+0" at bounding box center [326, 231] width 28 height 28
click at [322, 236] on span "+1" at bounding box center [326, 229] width 10 height 14
click at [322, 236] on span "+2" at bounding box center [326, 229] width 10 height 14
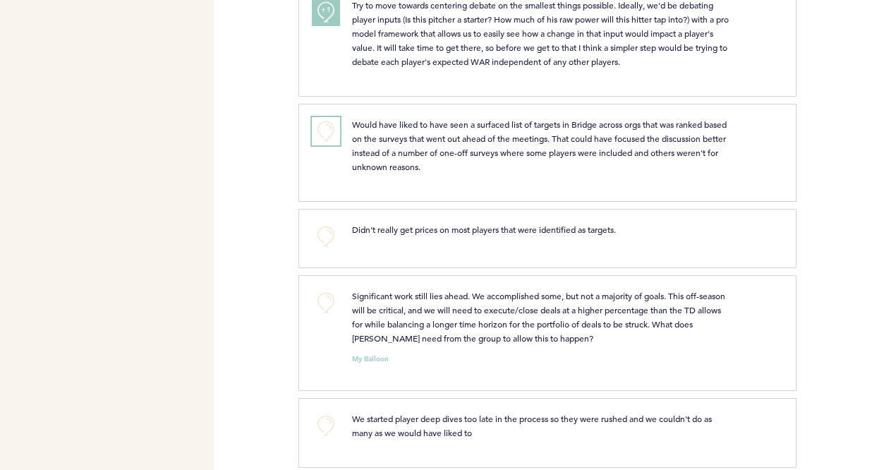
scroll to position [3644, 0]
click at [322, 236] on button "+0" at bounding box center [326, 235] width 28 height 28
click at [322, 236] on span "+1" at bounding box center [326, 233] width 10 height 14
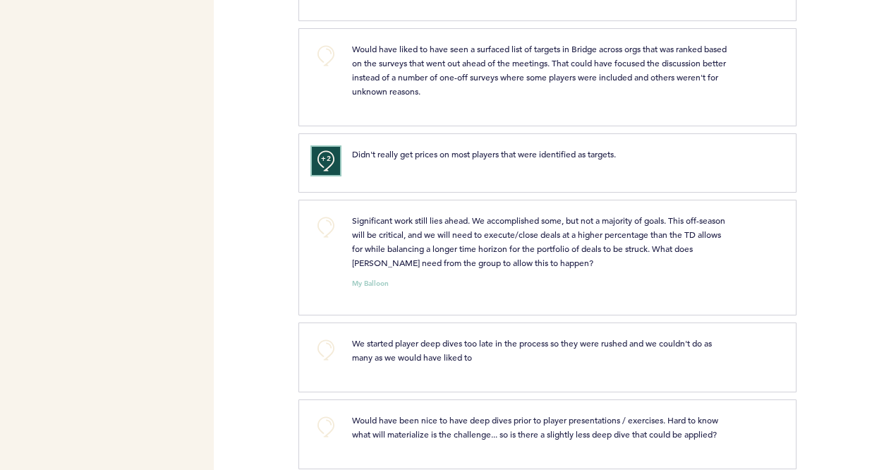
scroll to position [3721, 0]
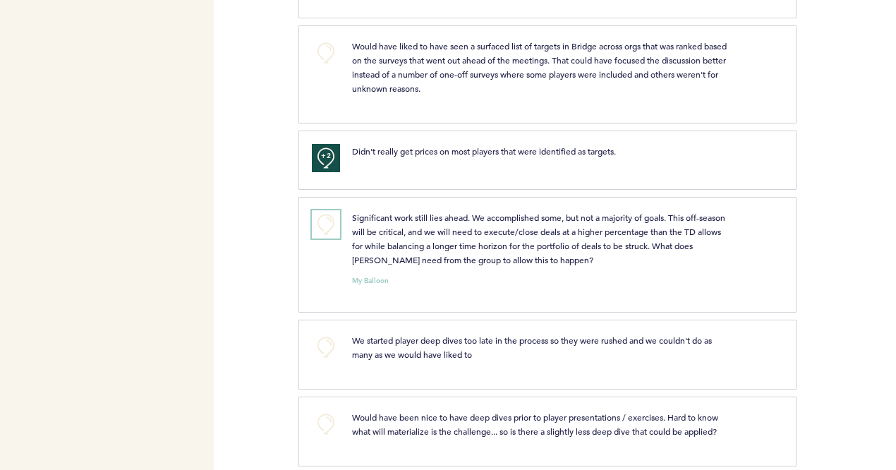
click at [322, 236] on button "+0" at bounding box center [326, 224] width 28 height 28
click at [322, 229] on span "+1" at bounding box center [326, 222] width 10 height 14
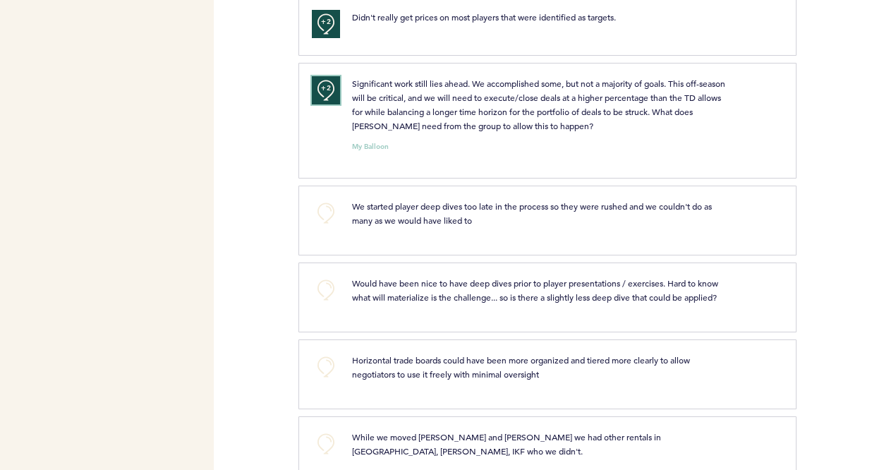
scroll to position [3856, 0]
click at [323, 227] on button "+0" at bounding box center [326, 212] width 28 height 28
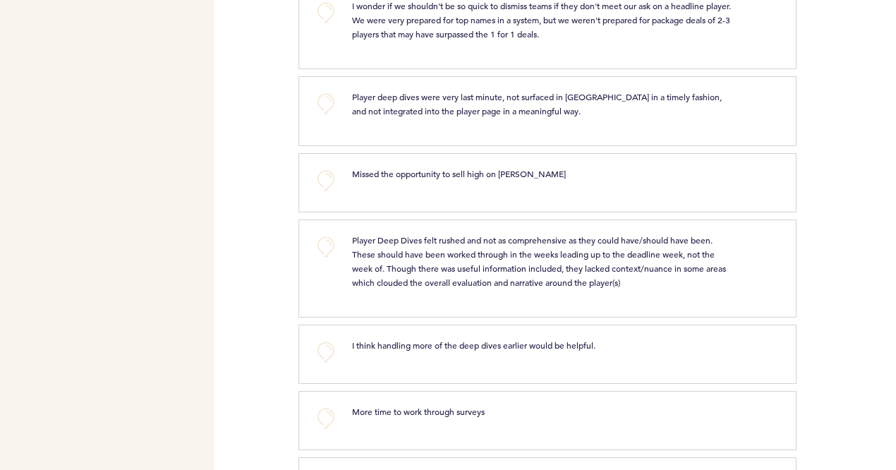
scroll to position [4405, 0]
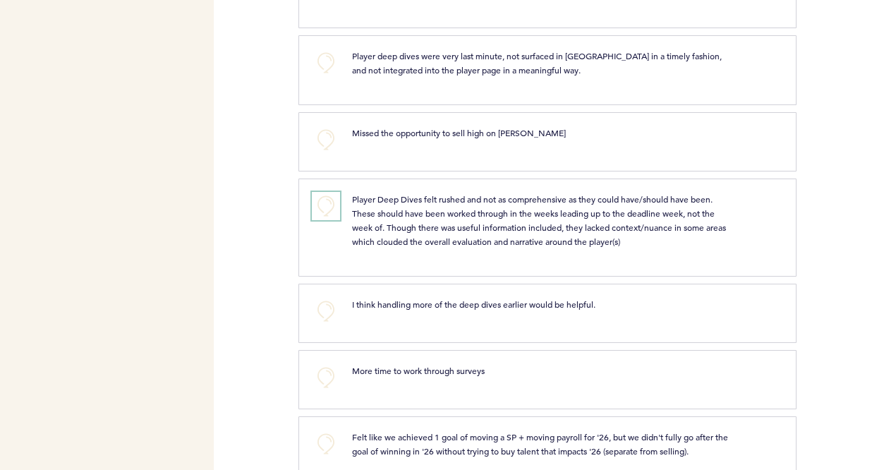
click at [322, 203] on button "+0" at bounding box center [326, 206] width 28 height 28
click at [0, 0] on span "+0" at bounding box center [0, 0] width 0 height 0
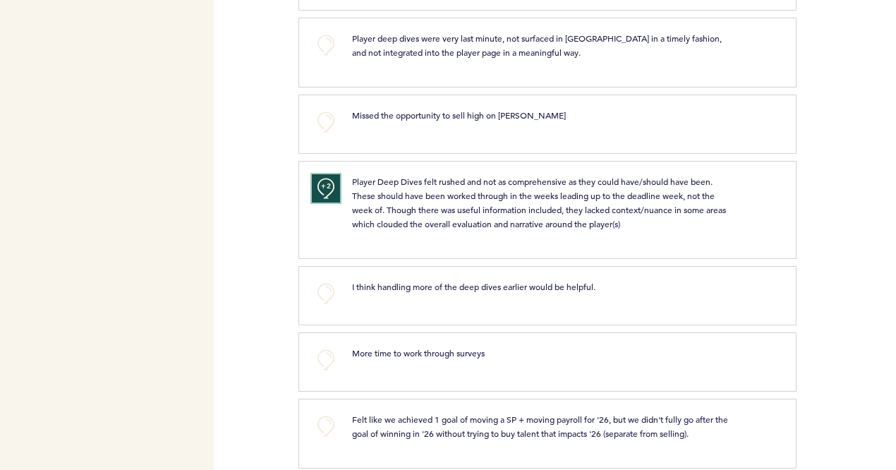
scroll to position [4424, 0]
click at [322, 203] on div "+2" at bounding box center [321, 206] width 40 height 67
click at [322, 192] on button "+2" at bounding box center [326, 187] width 28 height 28
click at [322, 192] on button "+0" at bounding box center [326, 187] width 28 height 28
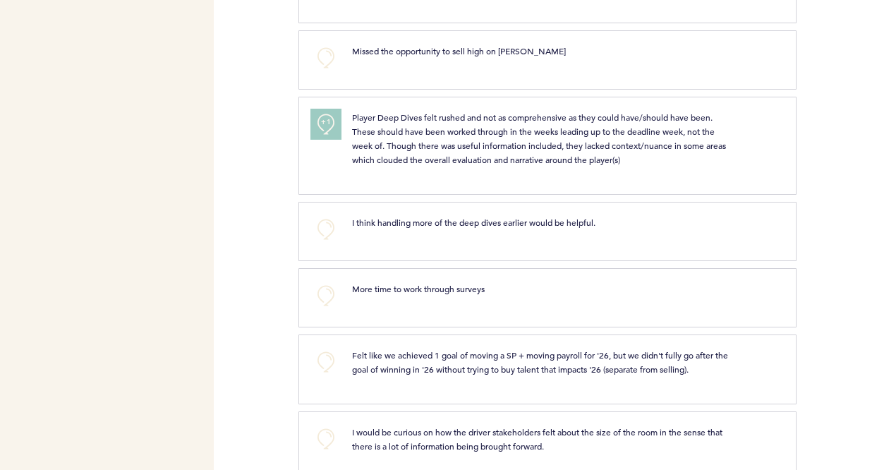
scroll to position [4489, 0]
click at [287, 191] on div "Flights Pirates [EMAIL_ADDRESS][PERSON_NAME][DOMAIN_NAME] Team Domain: pirates …" at bounding box center [448, 235] width 896 height 470
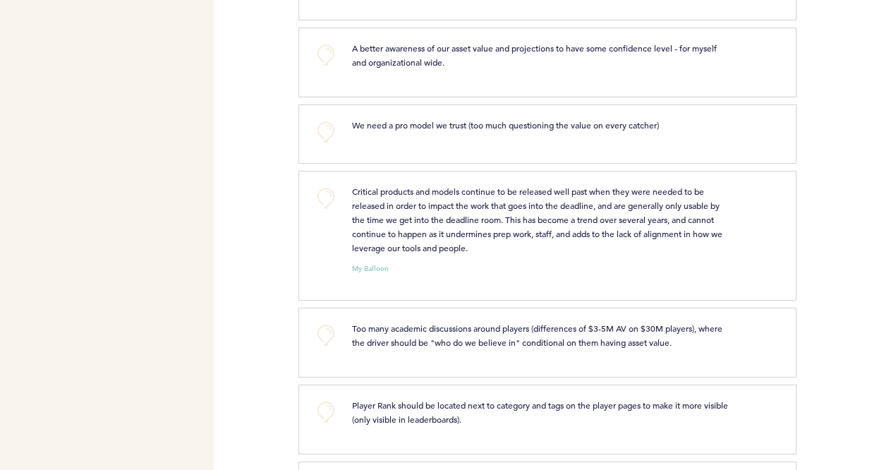
scroll to position [4964, 0]
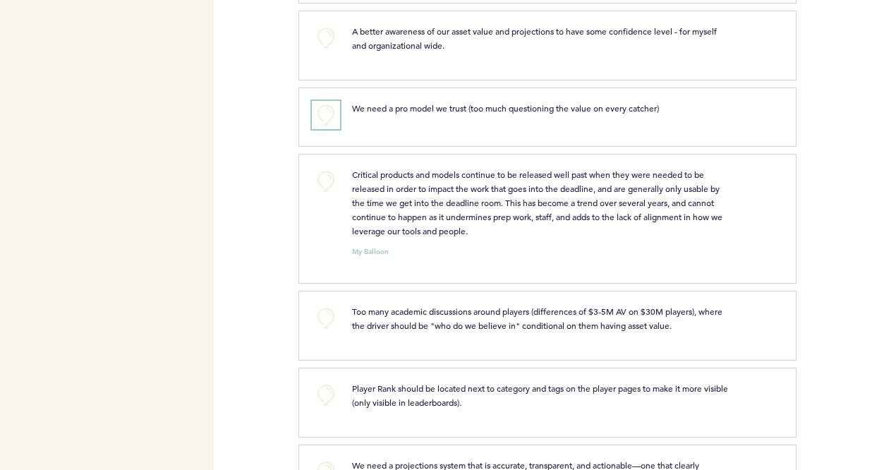
click at [329, 101] on button "+0" at bounding box center [326, 115] width 28 height 28
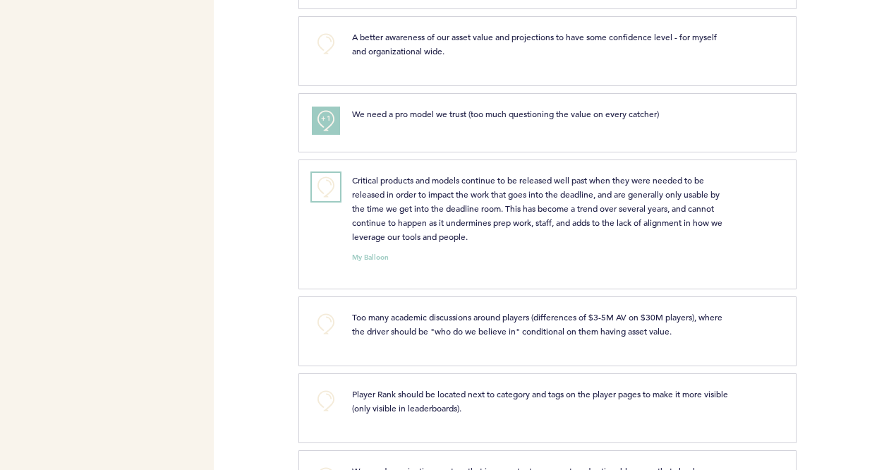
click at [322, 176] on button "+0" at bounding box center [326, 187] width 28 height 28
click at [322, 178] on span "+1" at bounding box center [326, 185] width 10 height 14
click at [289, 234] on div "Flights Pirates [EMAIL_ADDRESS][PERSON_NAME][DOMAIN_NAME] Team Domain: pirates …" at bounding box center [448, 235] width 896 height 470
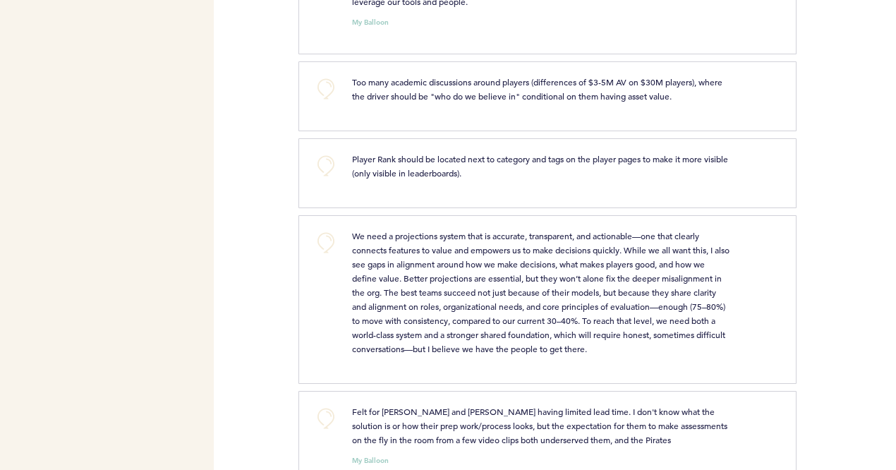
scroll to position [5195, 0]
click at [321, 231] on button "+0" at bounding box center [326, 241] width 28 height 28
click at [321, 232] on span "+1" at bounding box center [326, 239] width 10 height 14
click at [283, 297] on div "Flights Pirates [EMAIL_ADDRESS][PERSON_NAME][DOMAIN_NAME] Team Domain: pirates …" at bounding box center [448, 235] width 896 height 470
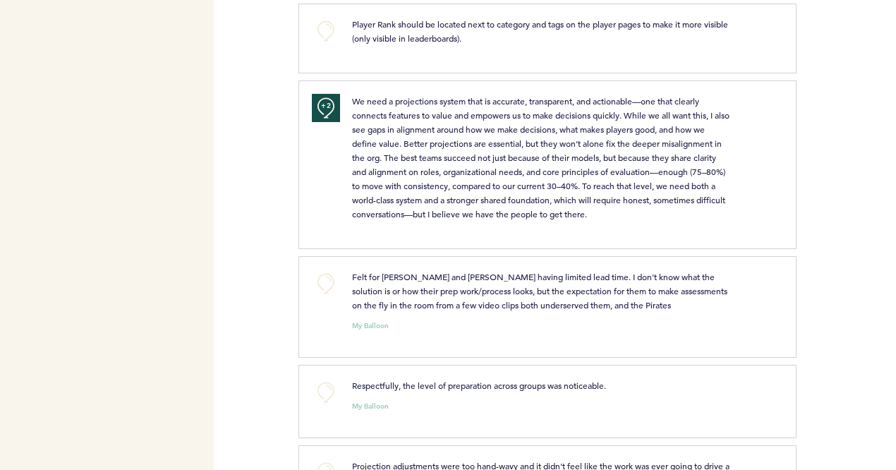
scroll to position [5335, 0]
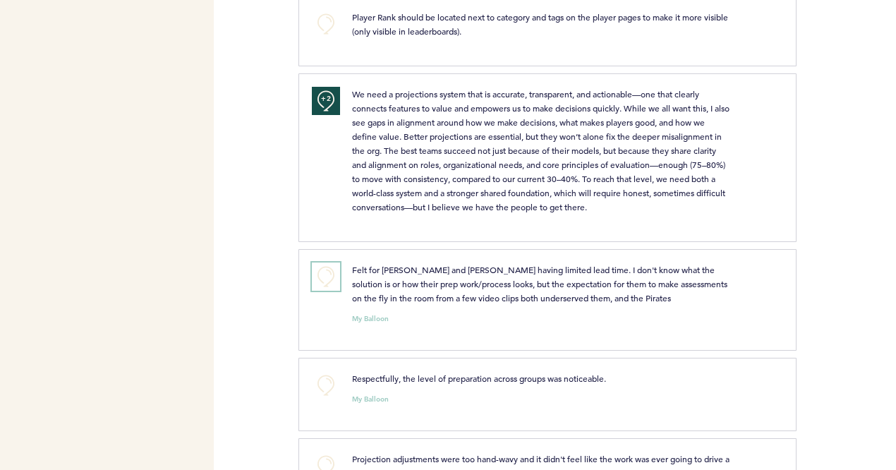
click at [322, 279] on button "+0" at bounding box center [326, 277] width 28 height 28
click at [322, 279] on button "+1" at bounding box center [326, 277] width 28 height 28
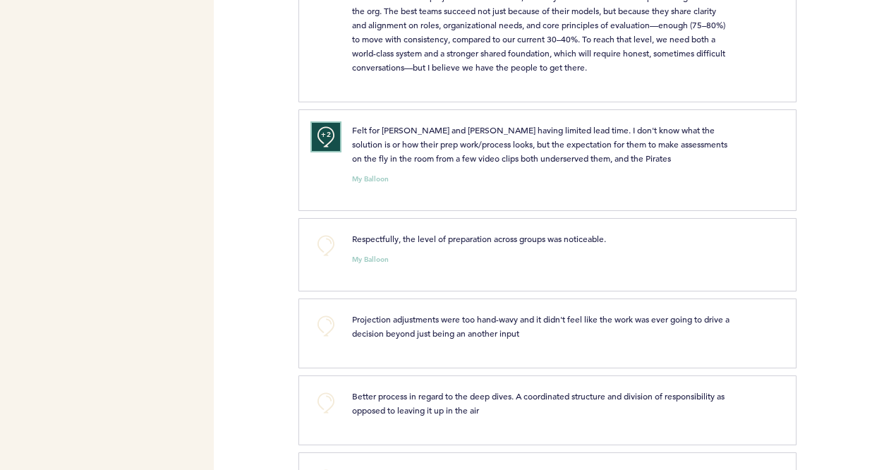
scroll to position [5476, 0]
click at [278, 327] on div "Flights Pirates [EMAIL_ADDRESS][PERSON_NAME][DOMAIN_NAME] Team Domain: pirates …" at bounding box center [448, 235] width 896 height 470
click at [315, 240] on button "+0" at bounding box center [326, 245] width 28 height 28
click at [315, 240] on button "+1" at bounding box center [326, 245] width 28 height 28
click at [315, 240] on button "+2" at bounding box center [326, 245] width 28 height 28
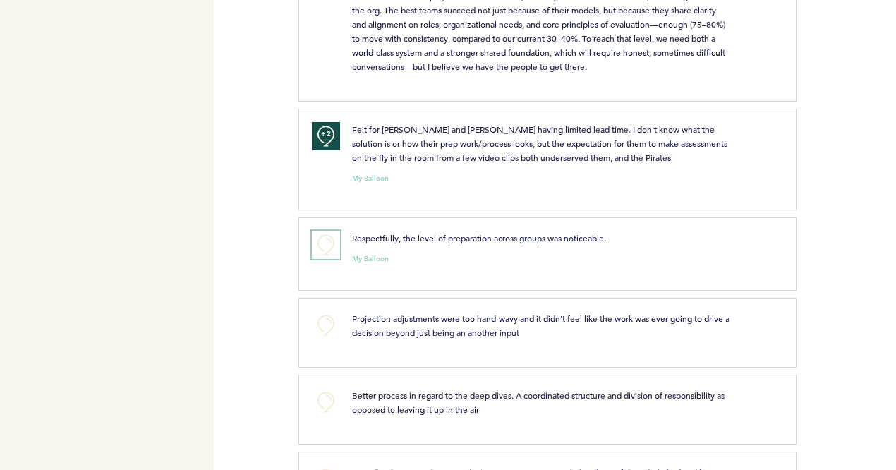
click at [315, 240] on button "+0" at bounding box center [326, 245] width 28 height 28
click at [315, 240] on button "+1" at bounding box center [326, 245] width 28 height 28
click at [315, 240] on button "+2" at bounding box center [326, 245] width 28 height 28
click at [315, 240] on button "+0" at bounding box center [326, 245] width 28 height 28
click at [315, 240] on button "+1" at bounding box center [326, 245] width 28 height 28
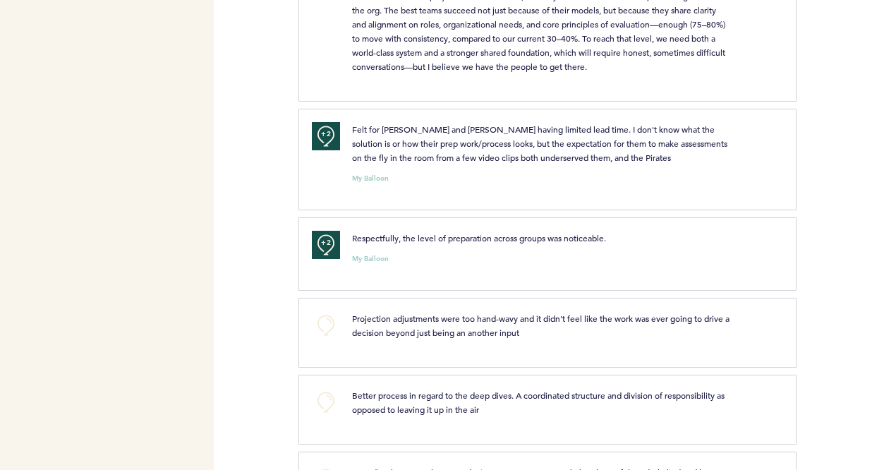
click at [281, 291] on div "Flights Pirates [EMAIL_ADDRESS][PERSON_NAME][DOMAIN_NAME] Team Domain: pirates …" at bounding box center [448, 235] width 896 height 470
click at [251, 270] on div "Flights Pirates [EMAIL_ADDRESS][PERSON_NAME][DOMAIN_NAME] Team Domain: pirates …" at bounding box center [448, 235] width 896 height 470
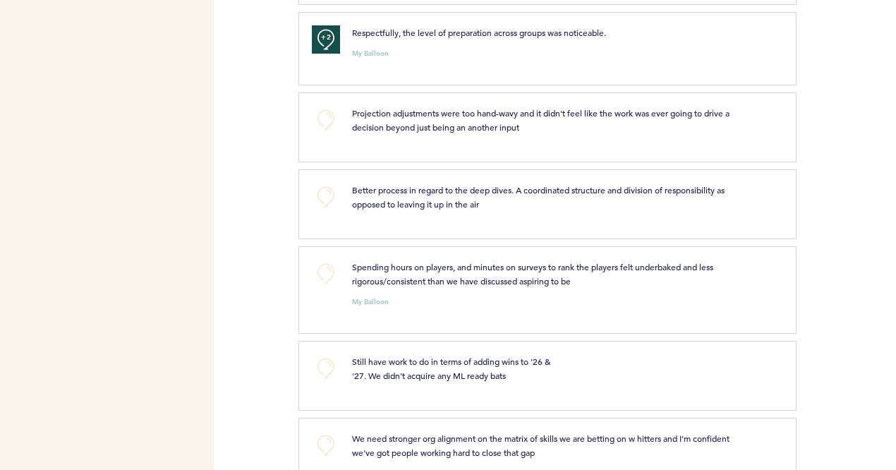
scroll to position [5683, 0]
click at [323, 260] on button "+0" at bounding box center [326, 272] width 28 height 28
click at [323, 263] on span "+1" at bounding box center [326, 270] width 10 height 14
click at [258, 308] on div "Flights Pirates [EMAIL_ADDRESS][PERSON_NAME][DOMAIN_NAME] Team Domain: pirates …" at bounding box center [448, 235] width 896 height 470
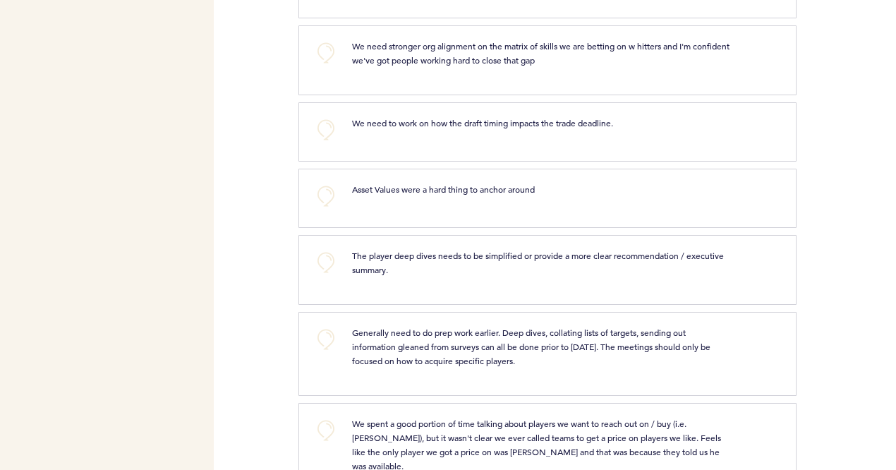
scroll to position [6074, 0]
click at [316, 123] on button "+0" at bounding box center [326, 129] width 28 height 28
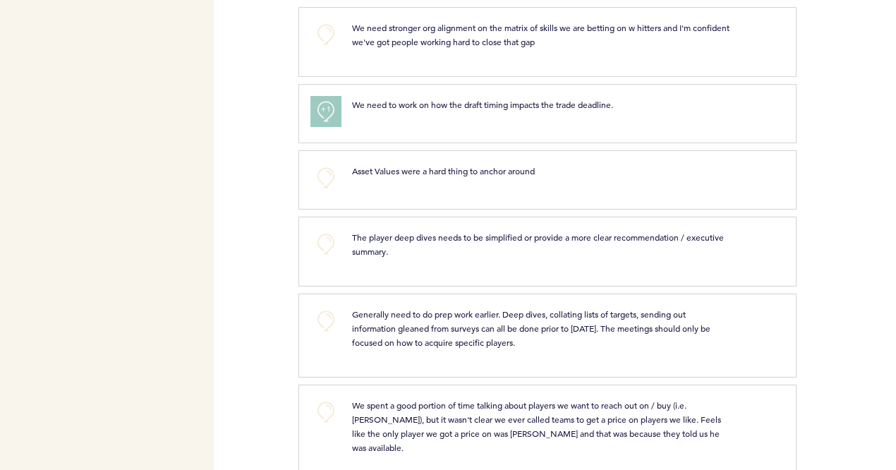
scroll to position [6094, 0]
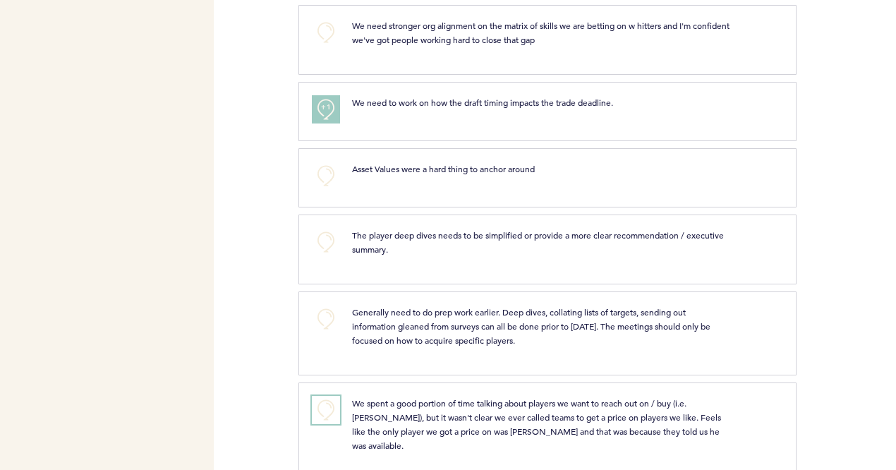
click at [330, 396] on button "+0" at bounding box center [326, 410] width 28 height 28
click at [330, 401] on span "+1" at bounding box center [326, 408] width 10 height 14
click at [305, 350] on div "+0 Generally need to do prep work earlier. Deep dives, collating lists of targe…" at bounding box center [548, 333] width 498 height 84
click at [320, 383] on div "+1 We spent a good portion of time talking about players we want to reach out o…" at bounding box center [548, 432] width 498 height 98
click at [324, 401] on span "+1" at bounding box center [326, 408] width 10 height 14
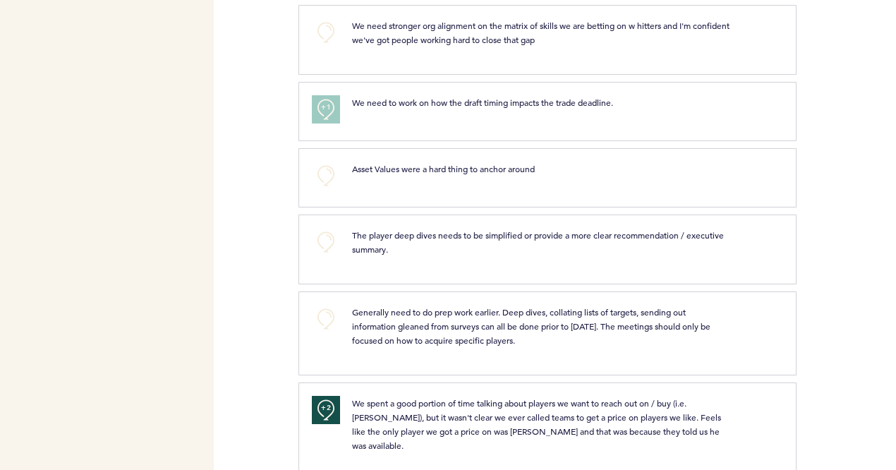
click at [287, 343] on div "Flights Pirates [EMAIL_ADDRESS][PERSON_NAME][DOMAIN_NAME] Team Domain: pirates …" at bounding box center [448, 235] width 896 height 470
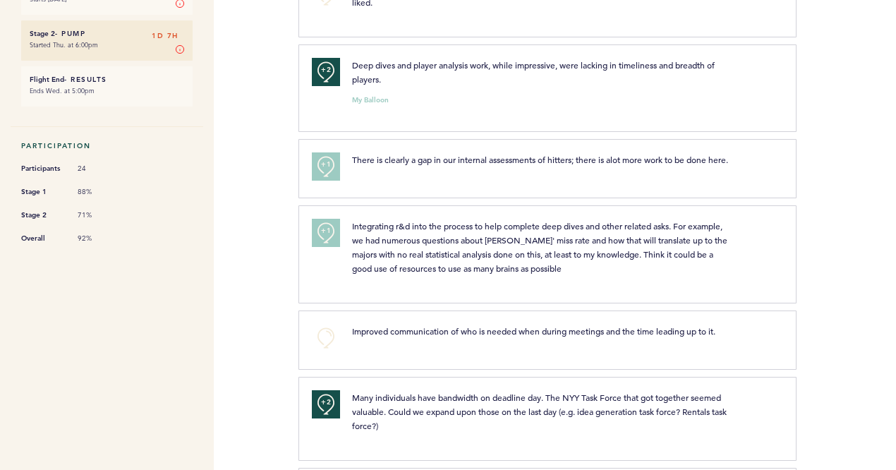
scroll to position [0, 0]
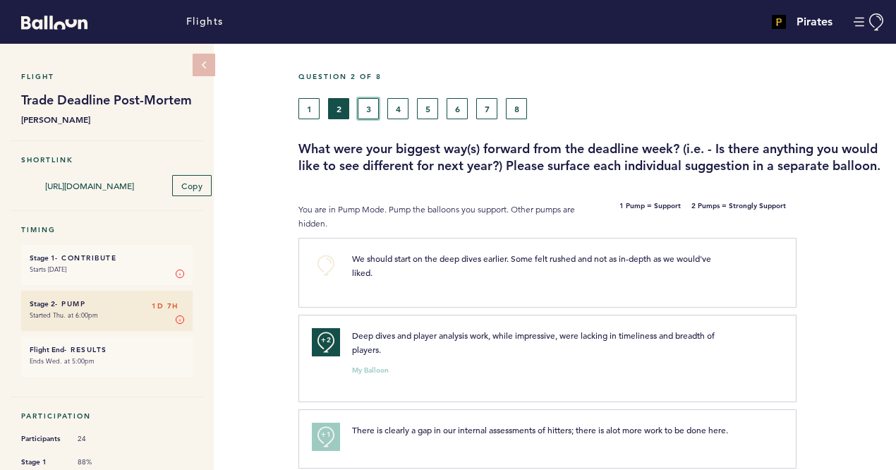
click at [370, 114] on button "3" at bounding box center [368, 108] width 21 height 21
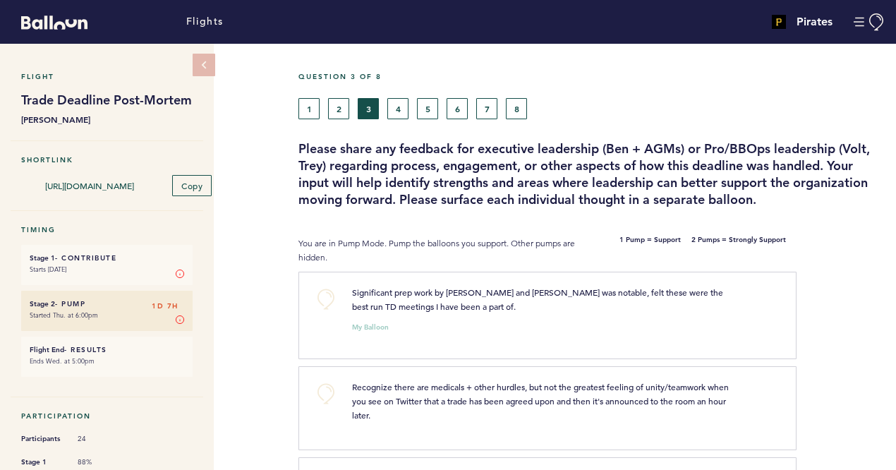
click at [301, 172] on h3 "Please share any feedback for executive leadership (Ben + AGMs) or Pro/BBOps le…" at bounding box center [592, 174] width 587 height 68
click at [322, 294] on button "+0" at bounding box center [326, 299] width 28 height 28
click at [322, 294] on span "+1" at bounding box center [326, 297] width 10 height 14
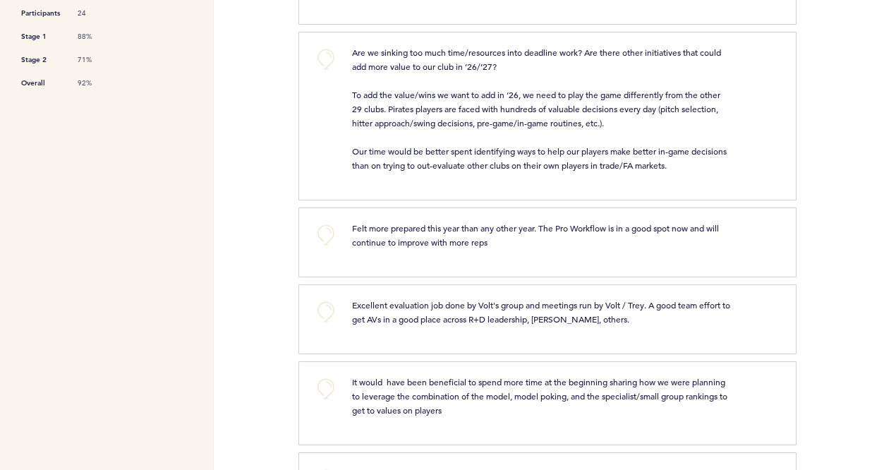
scroll to position [427, 0]
click at [326, 303] on button "+0" at bounding box center [326, 310] width 28 height 28
click at [326, 303] on span "+1" at bounding box center [326, 308] width 10 height 14
click at [254, 241] on div "Flights Pirates [EMAIL_ADDRESS][PERSON_NAME][DOMAIN_NAME] Team Domain: pirates …" at bounding box center [448, 235] width 896 height 470
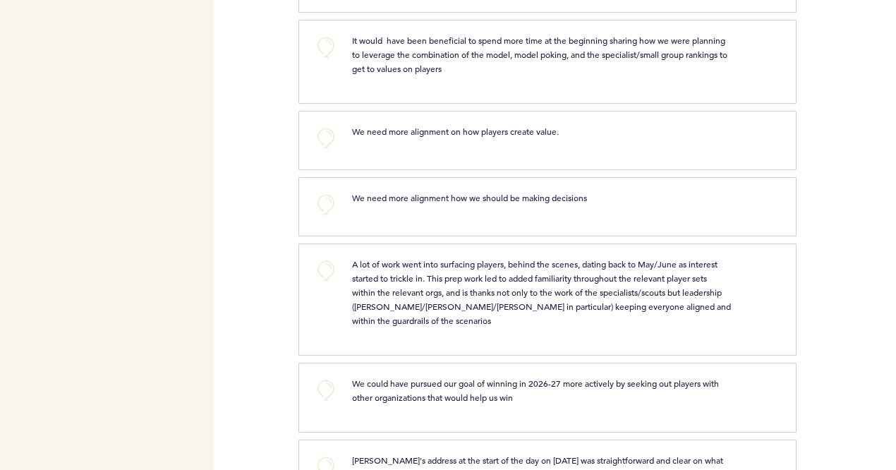
scroll to position [791, 0]
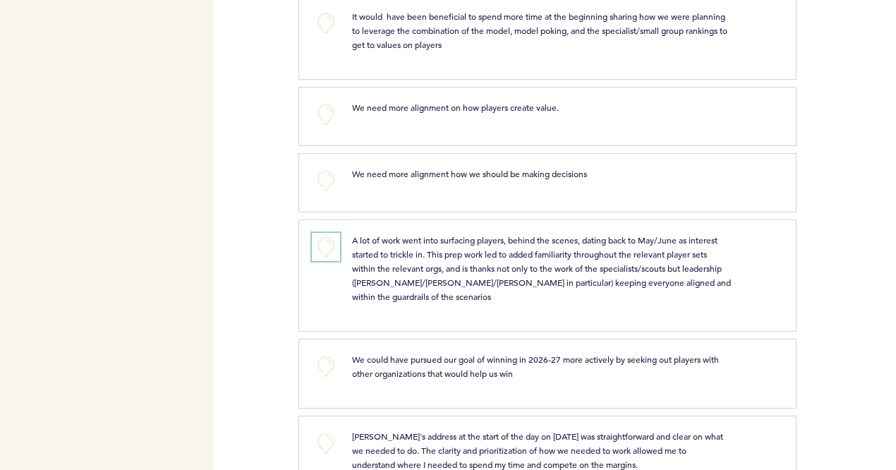
click at [325, 241] on button "+0" at bounding box center [326, 247] width 28 height 28
click at [325, 241] on span "+1" at bounding box center [326, 245] width 10 height 14
click at [269, 289] on div "Flights Pirates [EMAIL_ADDRESS][PERSON_NAME][DOMAIN_NAME] Team Domain: pirates …" at bounding box center [448, 235] width 896 height 470
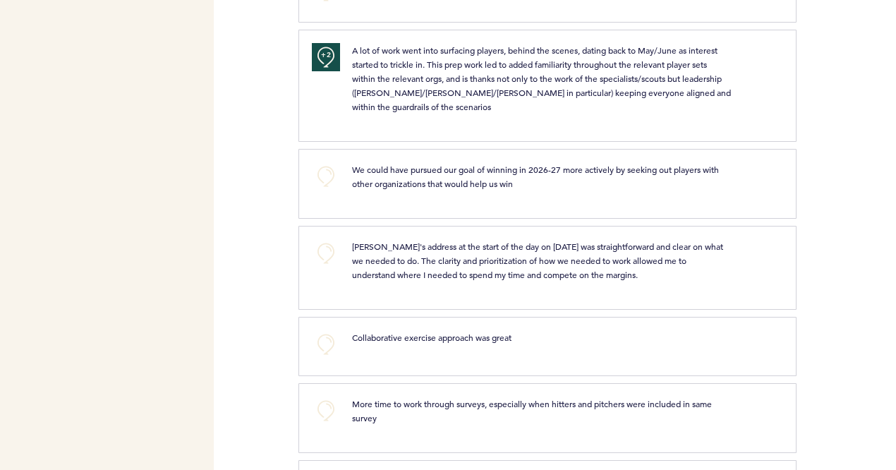
scroll to position [985, 0]
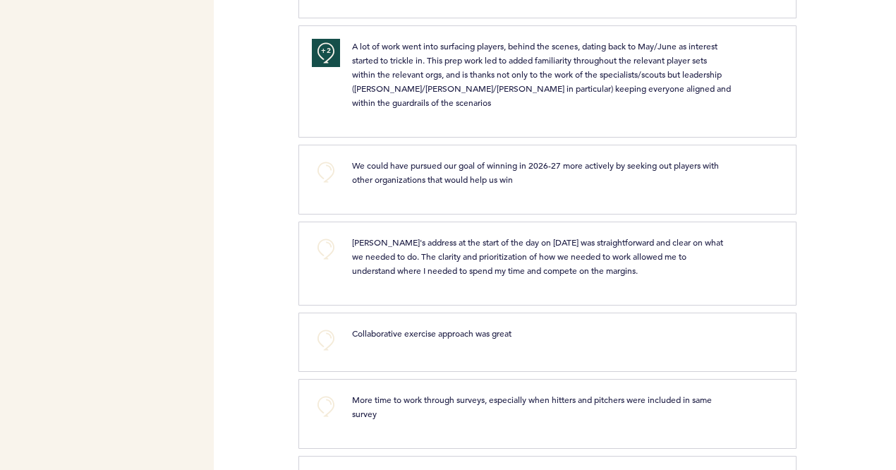
click at [342, 245] on div "[PERSON_NAME]'s address at the start of the day on [DATE] was straightforward a…" at bounding box center [542, 256] width 401 height 42
click at [330, 242] on button "+0" at bounding box center [326, 249] width 28 height 28
click at [330, 242] on span "+1" at bounding box center [326, 247] width 10 height 14
click at [269, 275] on div "Flights Pirates [EMAIL_ADDRESS][PERSON_NAME][DOMAIN_NAME] Team Domain: pirates …" at bounding box center [448, 235] width 896 height 470
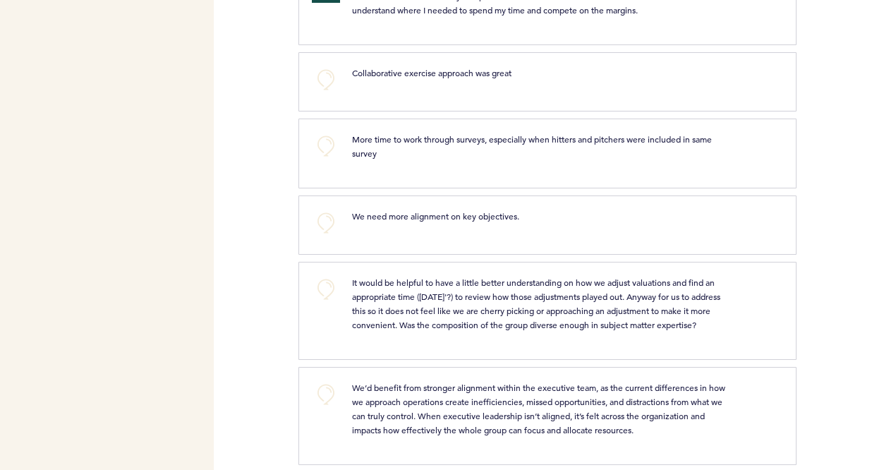
scroll to position [1246, 0]
click at [325, 288] on button "+0" at bounding box center [326, 289] width 28 height 28
click at [274, 304] on div "Flights Pirates [EMAIL_ADDRESS][PERSON_NAME][DOMAIN_NAME] Team Domain: pirates …" at bounding box center [448, 235] width 896 height 470
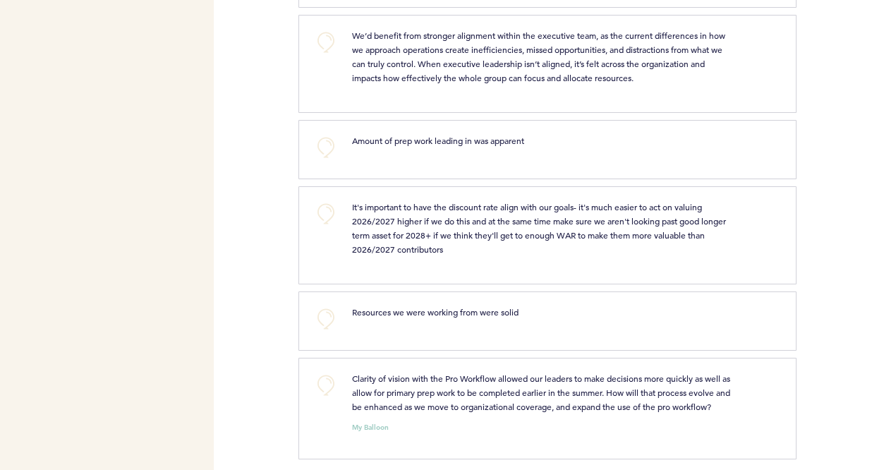
scroll to position [1599, 0]
click at [339, 375] on button "+0" at bounding box center [326, 385] width 28 height 28
click at [339, 375] on button "+1" at bounding box center [326, 385] width 28 height 28
click at [272, 333] on div "Flights Pirates [EMAIL_ADDRESS][PERSON_NAME][DOMAIN_NAME] Team Domain: pirates …" at bounding box center [448, 235] width 896 height 470
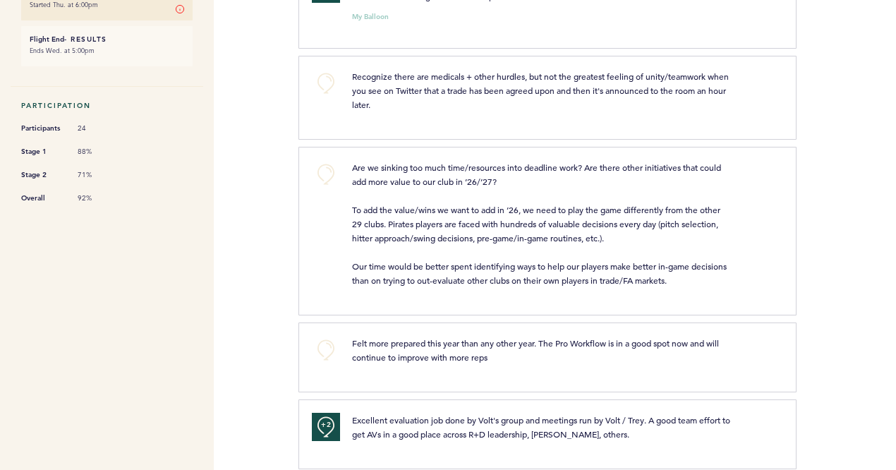
scroll to position [38, 0]
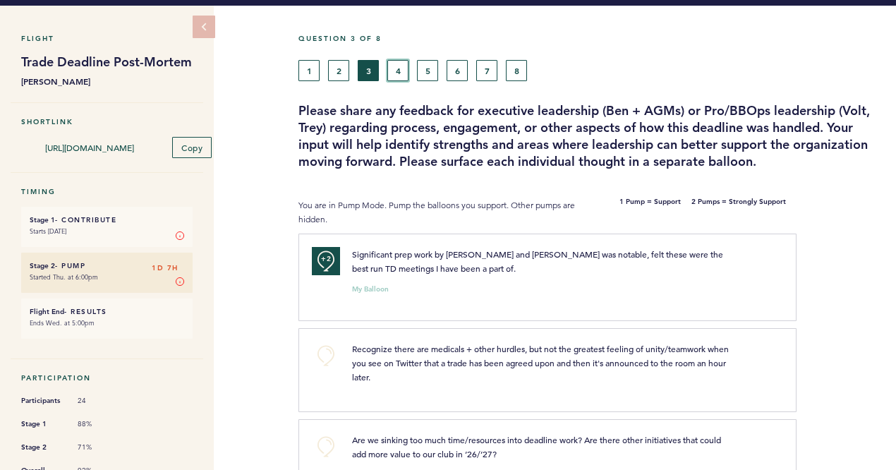
click at [395, 67] on button "4" at bounding box center [397, 70] width 21 height 21
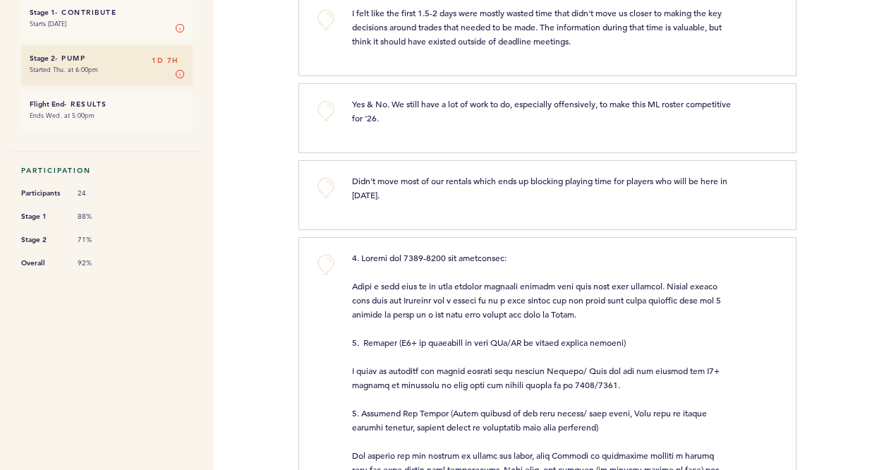
scroll to position [246, 0]
click at [322, 266] on button "+0" at bounding box center [326, 265] width 28 height 28
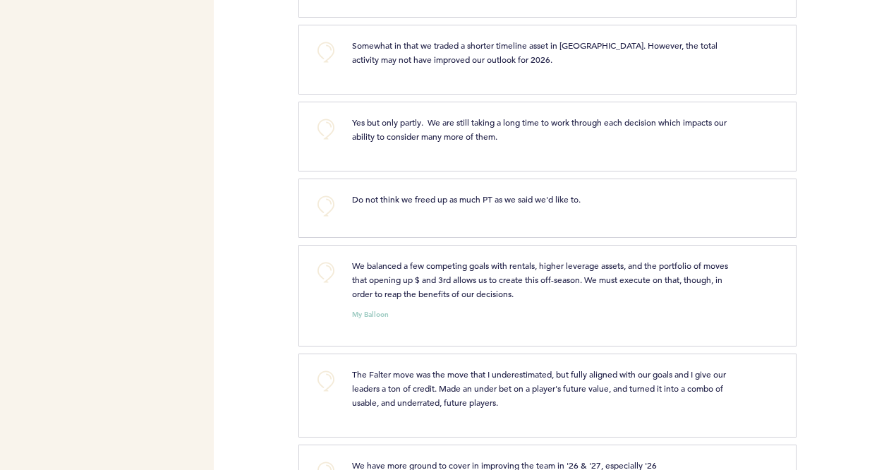
scroll to position [985, 0]
click at [325, 258] on button "+0" at bounding box center [326, 272] width 28 height 28
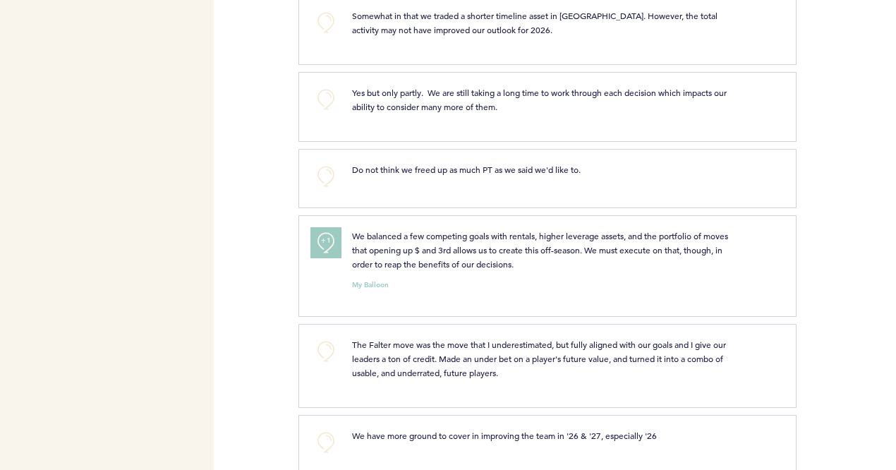
scroll to position [1015, 0]
click at [325, 241] on div "+1" at bounding box center [321, 264] width 40 height 71
click at [323, 232] on button "+1" at bounding box center [326, 243] width 28 height 28
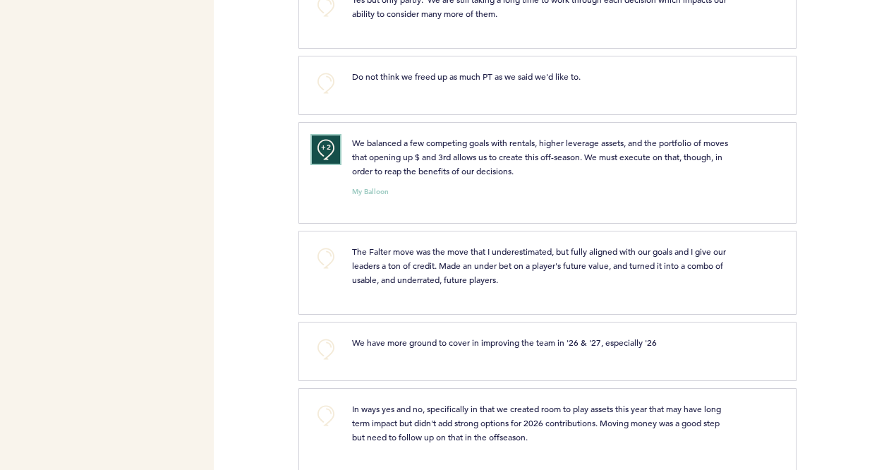
scroll to position [1114, 0]
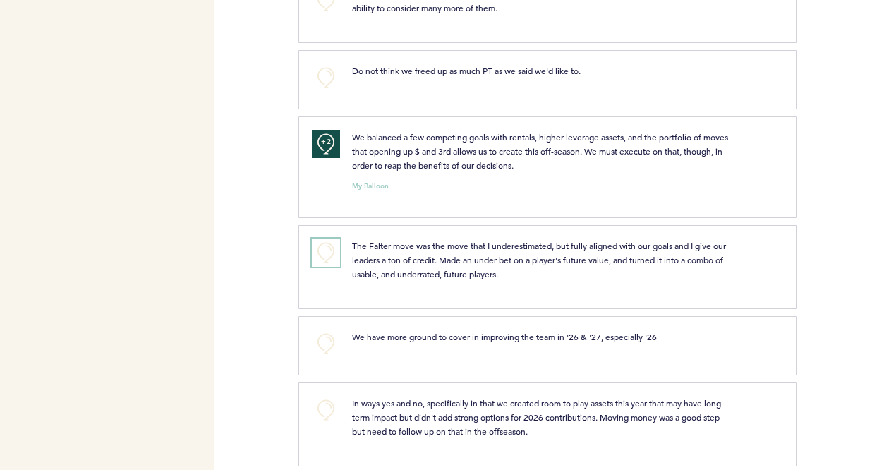
click at [325, 239] on button "+0" at bounding box center [326, 253] width 28 height 28
click at [325, 243] on span "+1" at bounding box center [326, 250] width 10 height 14
click at [277, 255] on div "Flights Pirates [EMAIL_ADDRESS][PERSON_NAME][DOMAIN_NAME] Team Domain: pirates …" at bounding box center [448, 235] width 896 height 470
click at [320, 396] on button "+0" at bounding box center [326, 410] width 28 height 28
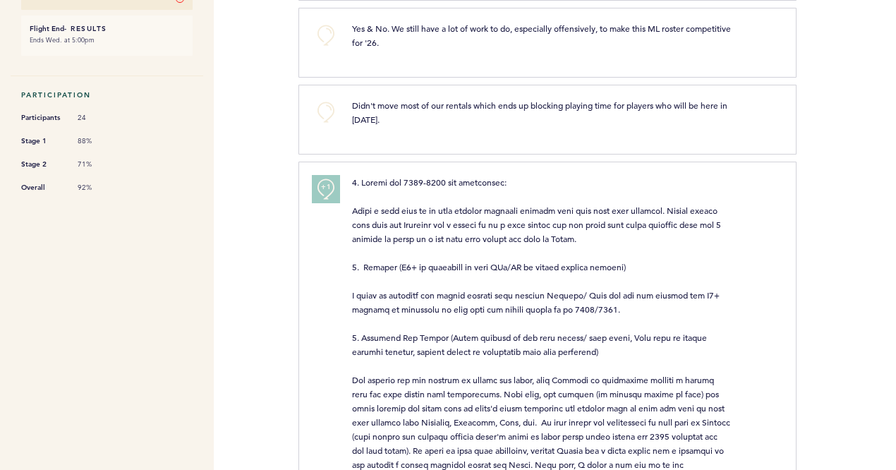
scroll to position [0, 0]
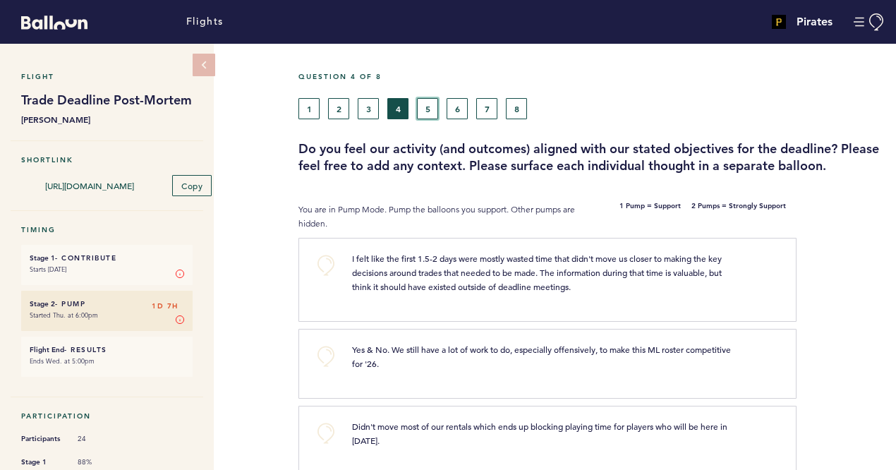
click at [423, 112] on button "5" at bounding box center [427, 108] width 21 height 21
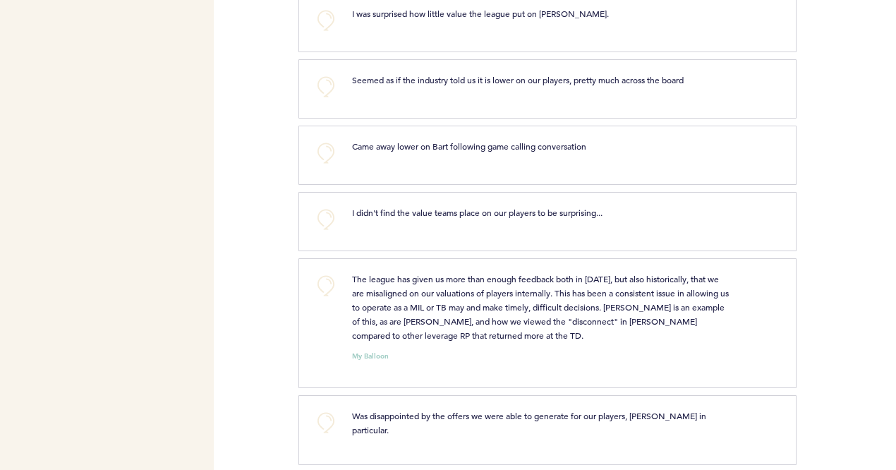
scroll to position [849, 0]
click at [346, 277] on div "The league has given us more than enough feedback both in [DATE], but also hist…" at bounding box center [542, 305] width 401 height 71
click at [319, 270] on button "+0" at bounding box center [326, 284] width 28 height 28
click at [319, 270] on button "+1" at bounding box center [326, 284] width 28 height 28
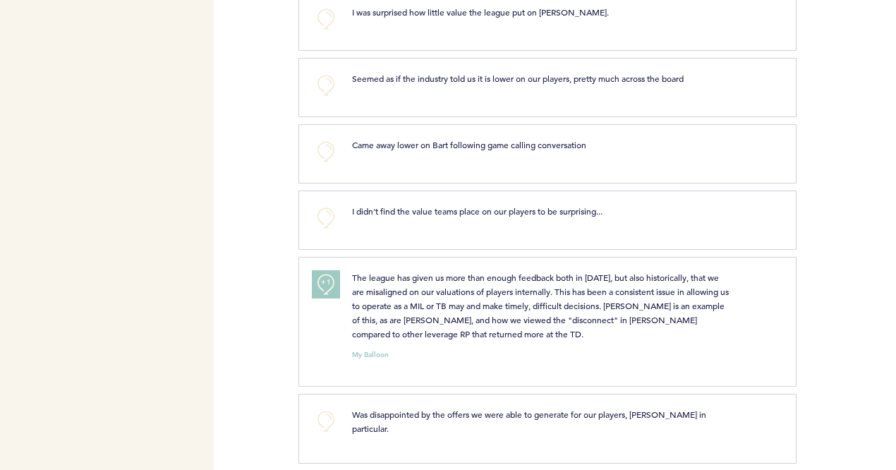
click at [268, 308] on div "Flights Pirates [EMAIL_ADDRESS][PERSON_NAME][DOMAIN_NAME] Team Domain: pirates …" at bounding box center [448, 235] width 896 height 470
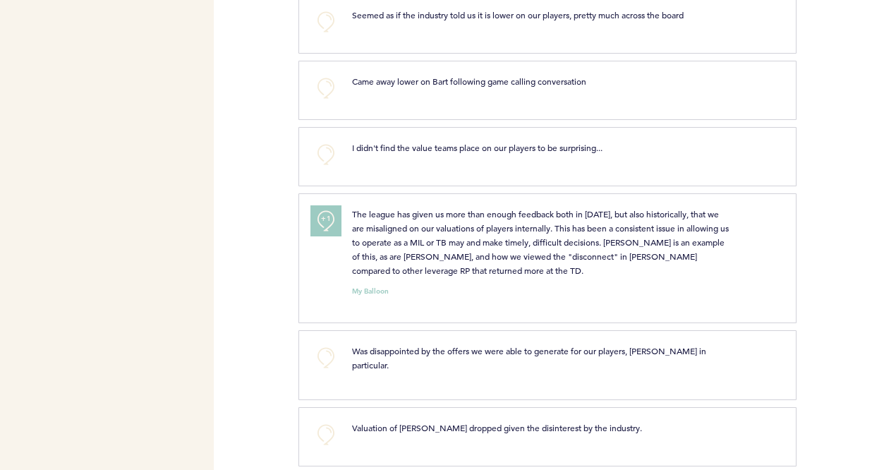
click at [322, 215] on span "+1" at bounding box center [326, 219] width 10 height 14
click at [284, 262] on div "Flights Pirates [EMAIL_ADDRESS][PERSON_NAME][DOMAIN_NAME] Team Domain: pirates …" at bounding box center [448, 235] width 896 height 470
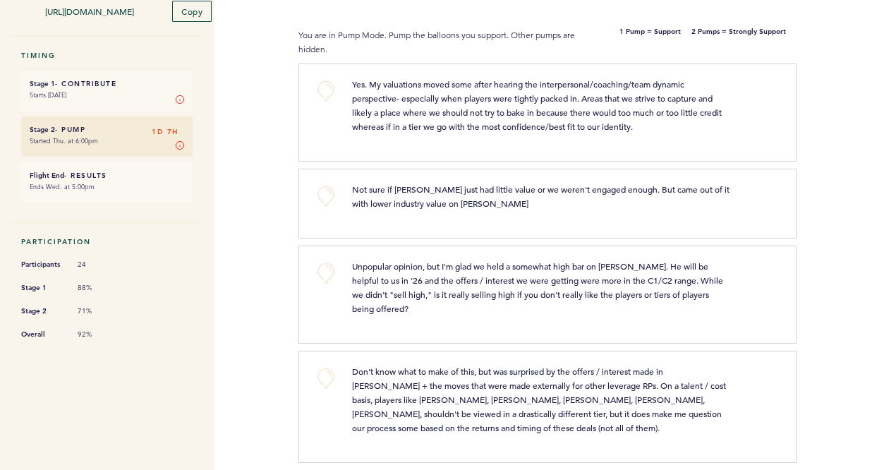
scroll to position [0, 0]
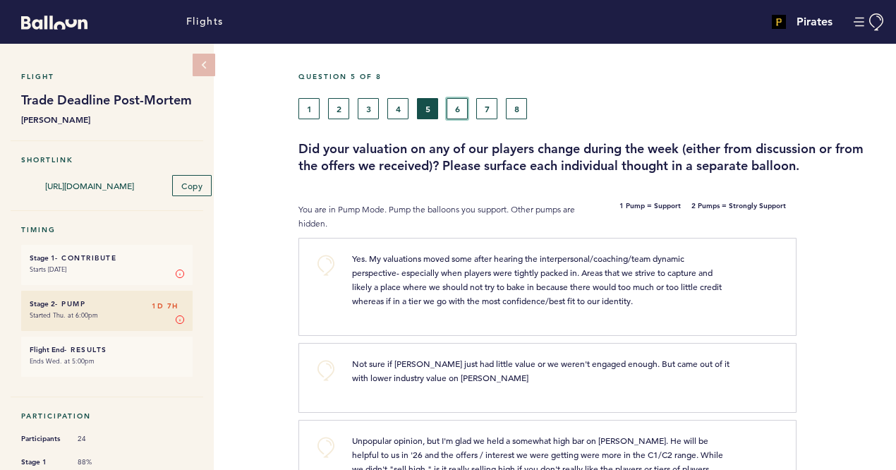
click at [462, 106] on button "6" at bounding box center [457, 108] width 21 height 21
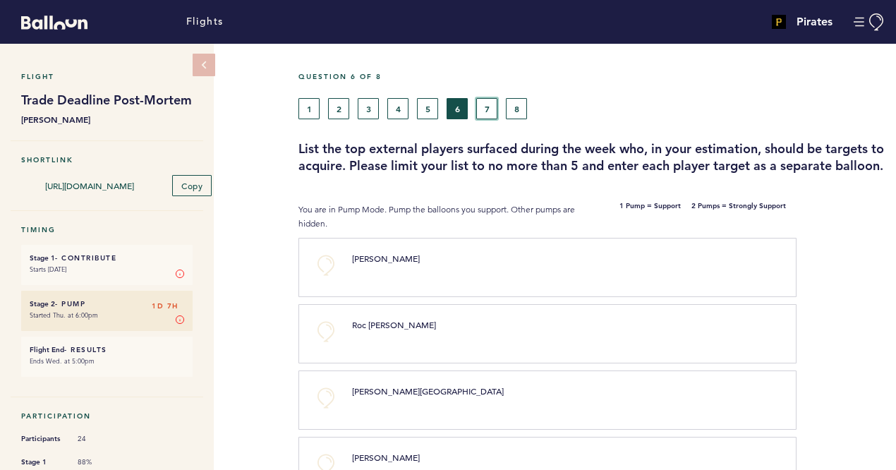
click at [481, 111] on button "7" at bounding box center [486, 108] width 21 height 21
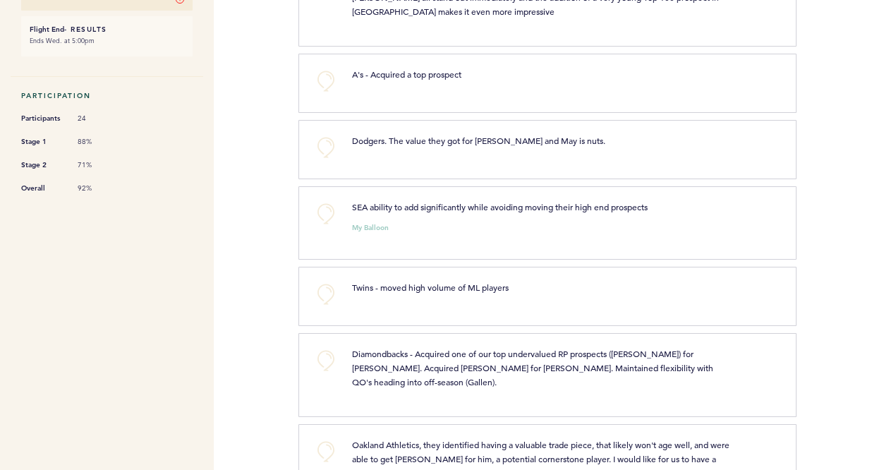
scroll to position [327, 0]
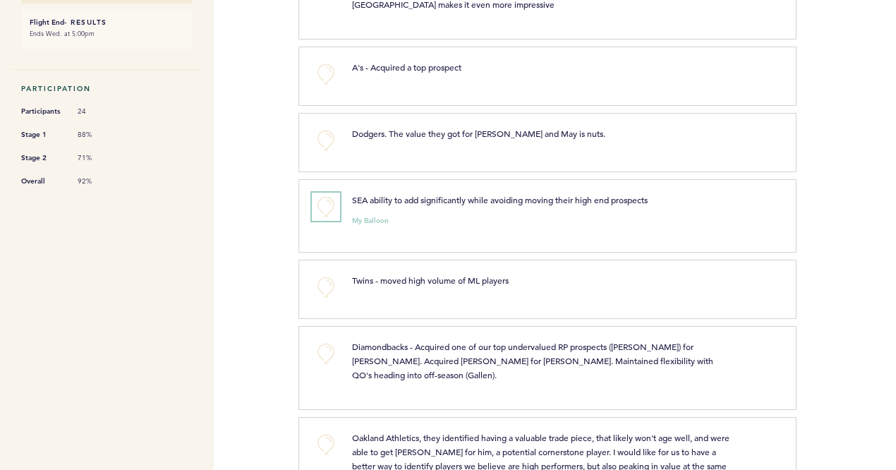
click at [330, 197] on button "+0" at bounding box center [326, 207] width 28 height 28
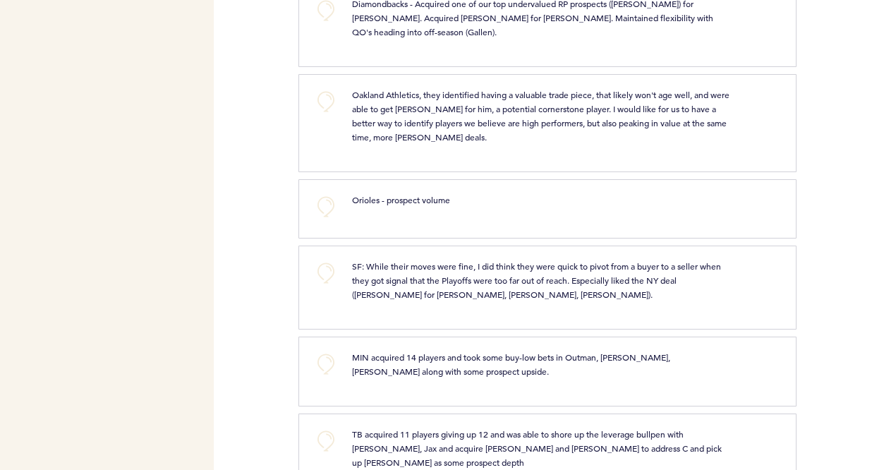
scroll to position [0, 0]
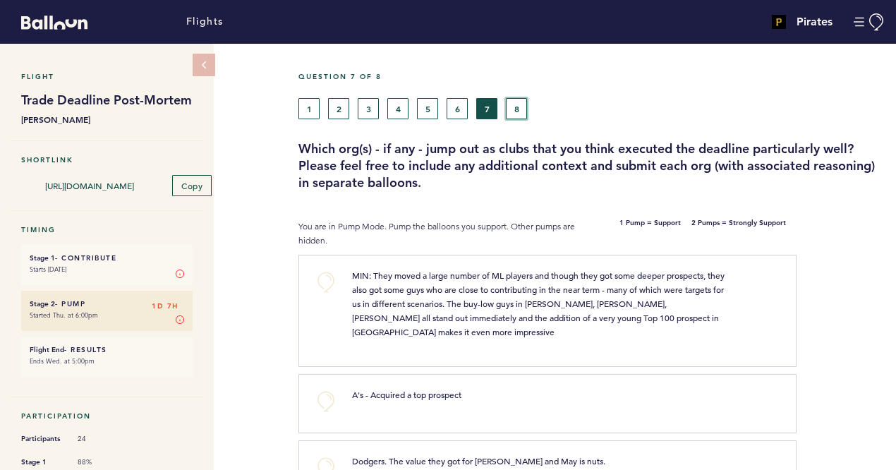
click at [524, 111] on button "8" at bounding box center [516, 108] width 21 height 21
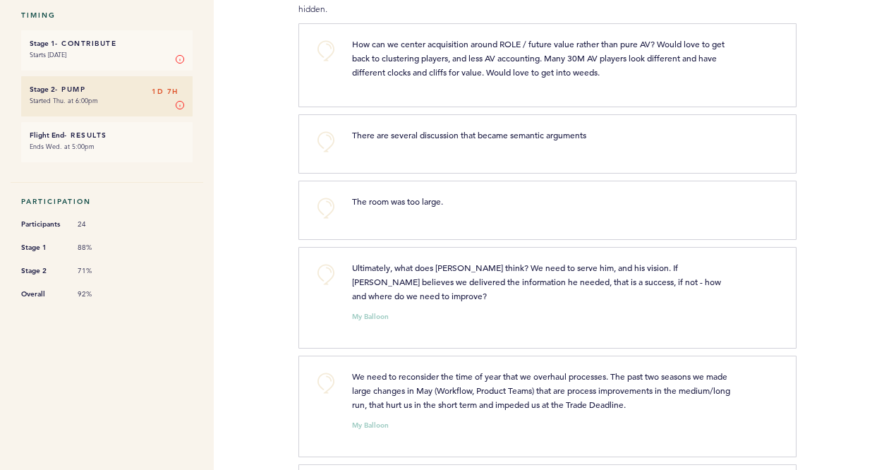
scroll to position [217, 0]
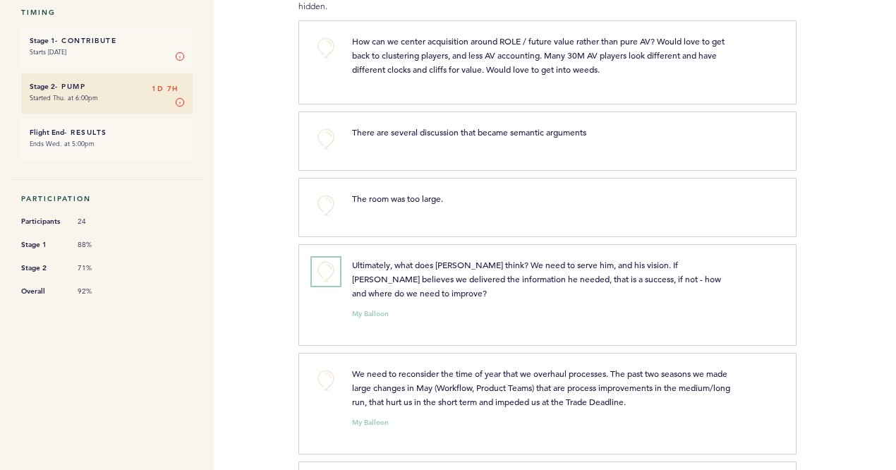
click at [335, 280] on button "+0" at bounding box center [326, 272] width 28 height 28
click at [335, 280] on button "+1" at bounding box center [326, 272] width 28 height 28
click at [340, 385] on div "+0" at bounding box center [321, 401] width 40 height 71
click at [319, 376] on button "+0" at bounding box center [326, 380] width 28 height 28
click at [319, 376] on button "+1" at bounding box center [326, 380] width 28 height 28
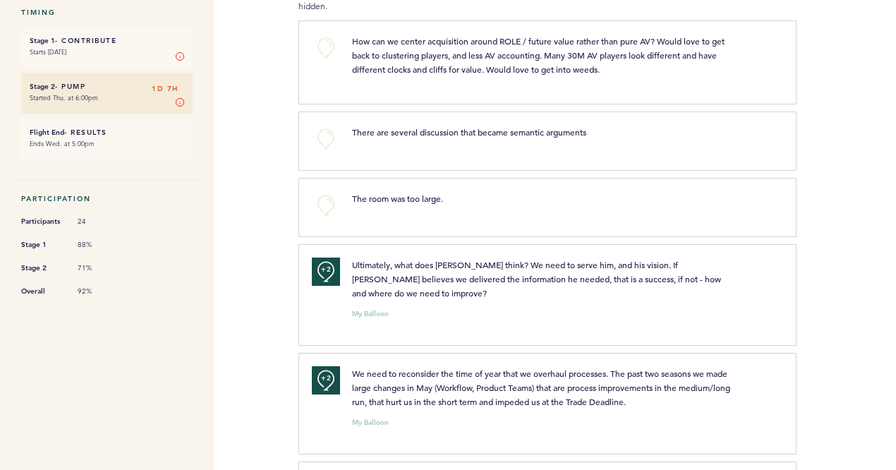
click at [278, 318] on div "Flights Pirates [EMAIL_ADDRESS][PERSON_NAME][DOMAIN_NAME] Team Domain: pirates …" at bounding box center [448, 235] width 896 height 470
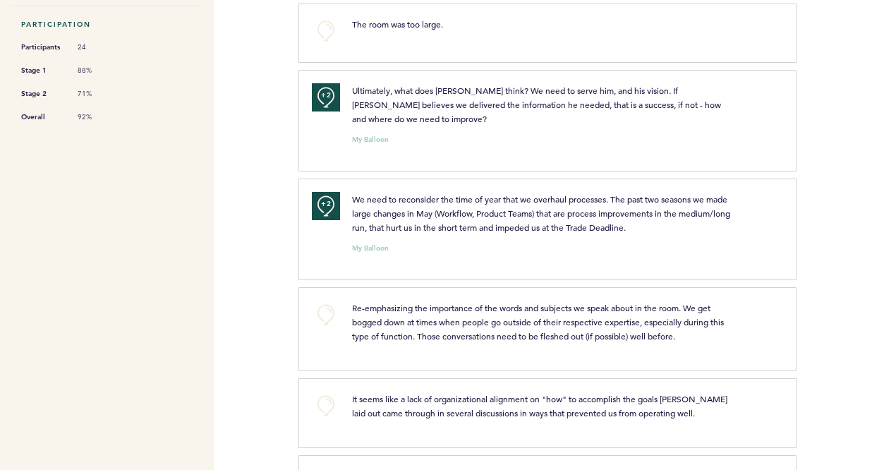
scroll to position [392, 0]
click at [333, 314] on button "+0" at bounding box center [326, 314] width 28 height 28
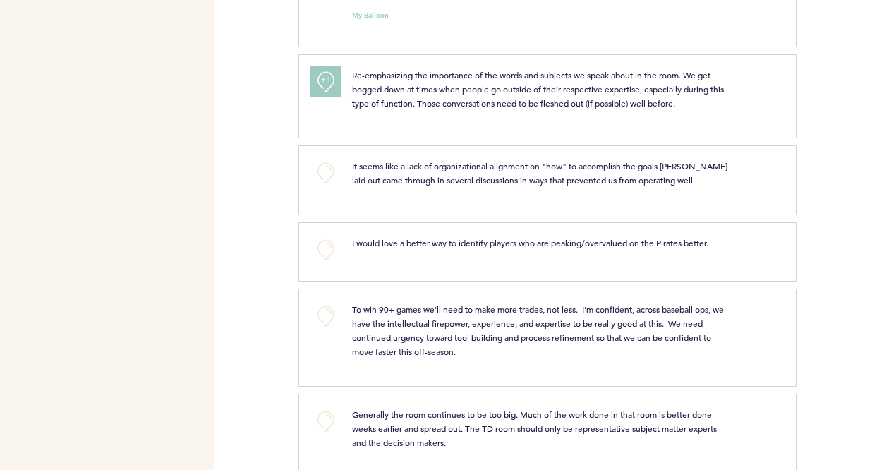
scroll to position [625, 0]
click at [315, 315] on button "+0" at bounding box center [326, 315] width 28 height 28
click at [315, 315] on button "+1" at bounding box center [326, 315] width 28 height 28
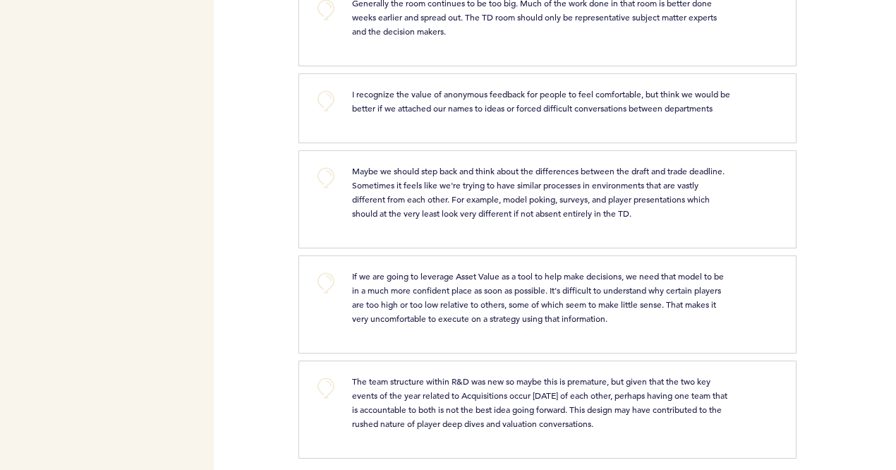
scroll to position [1038, 0]
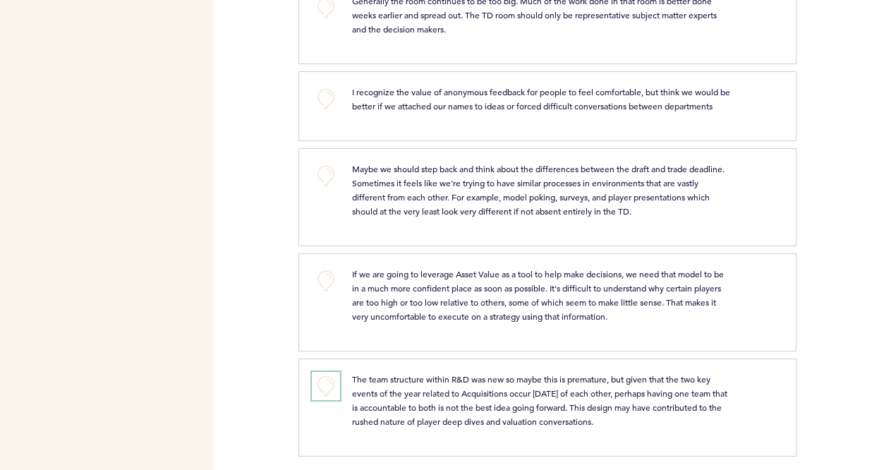
click at [327, 380] on button "+0" at bounding box center [326, 386] width 28 height 28
click at [263, 354] on div "Flights Pirates [EMAIL_ADDRESS][PERSON_NAME][DOMAIN_NAME] Team Domain: pirates …" at bounding box center [448, 235] width 896 height 470
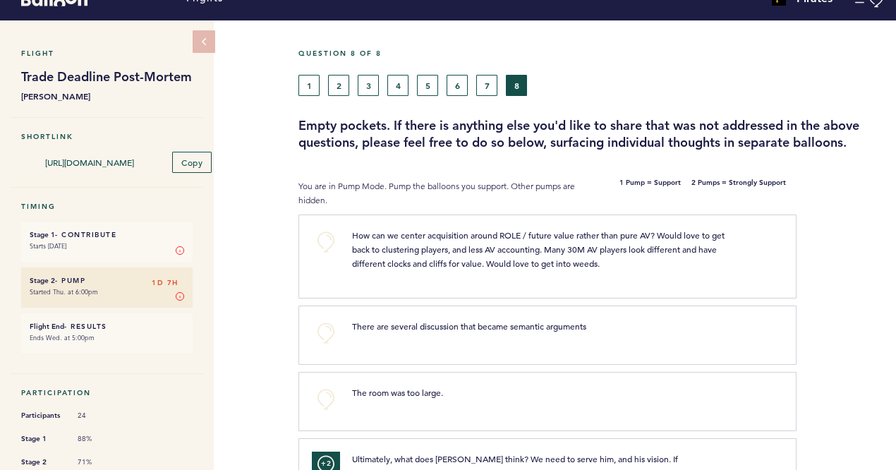
scroll to position [0, 0]
